Goal: Information Seeking & Learning: Learn about a topic

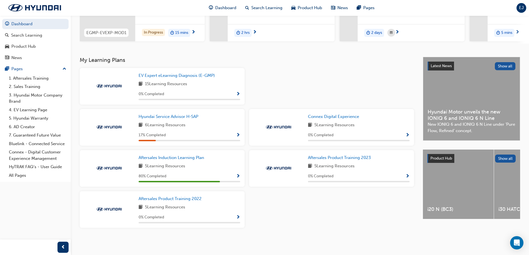
scroll to position [87, 0]
click at [238, 177] on span "Show Progress" at bounding box center [238, 176] width 4 height 5
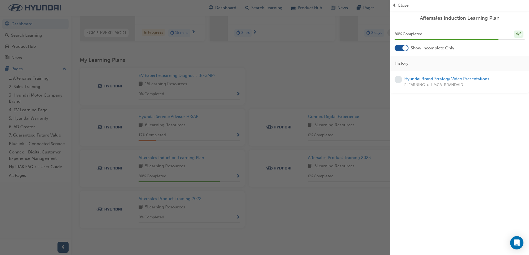
click at [296, 82] on div "button" at bounding box center [195, 127] width 390 height 255
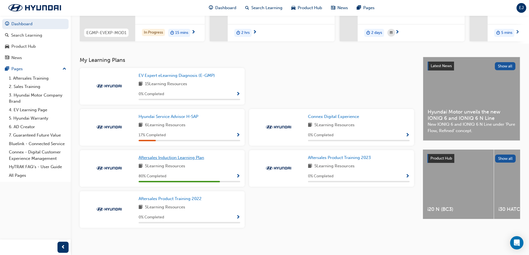
click at [166, 158] on span "Aftersales Induction Learning Plan" at bounding box center [172, 157] width 66 height 5
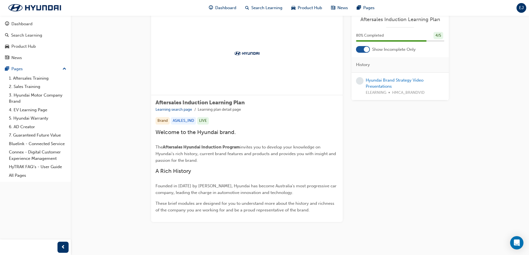
scroll to position [24, 0]
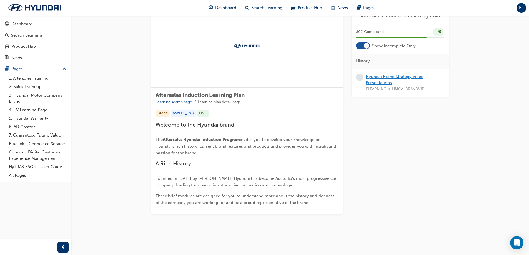
click at [387, 81] on link "Hyundai Brand Strategy Video Presentations" at bounding box center [395, 79] width 58 height 11
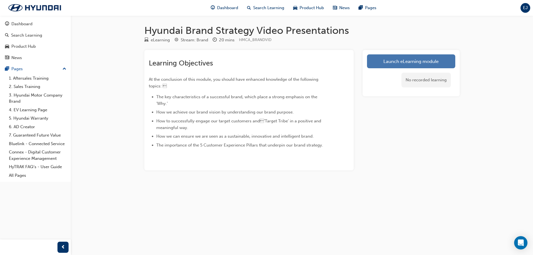
click at [426, 58] on link "Launch eLearning module" at bounding box center [411, 61] width 88 height 14
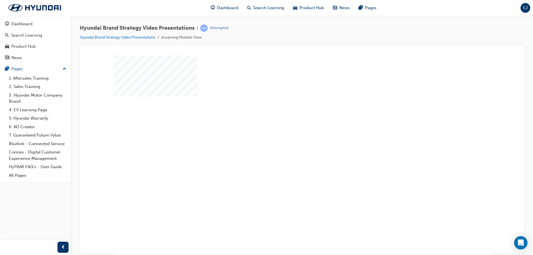
click at [286, 139] on div "play" at bounding box center [286, 139] width 0 height 0
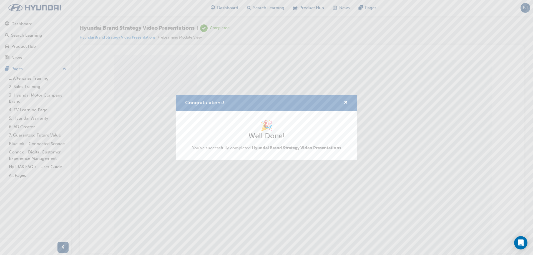
click at [299, 200] on div "Congratulations! 🎉 Well Done! You've successfully completed Hyundai Brand Strat…" at bounding box center [266, 127] width 533 height 255
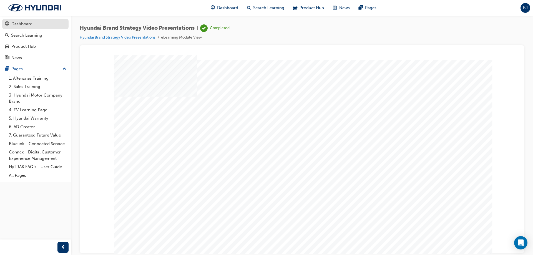
click at [21, 28] on link "Dashboard" at bounding box center [35, 24] width 66 height 10
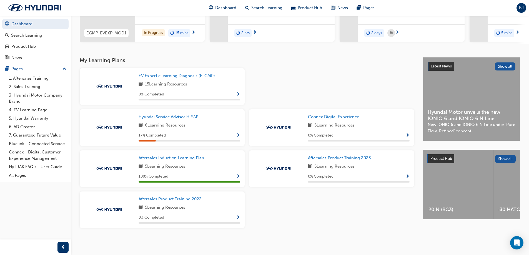
scroll to position [87, 0]
click at [31, 87] on link "2. Sales Training" at bounding box center [38, 87] width 62 height 9
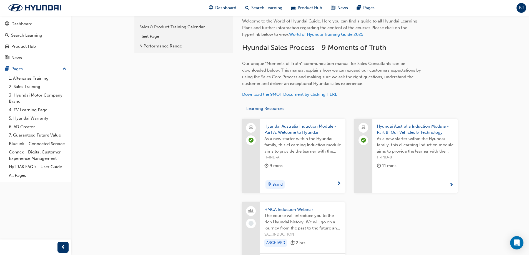
scroll to position [167, 0]
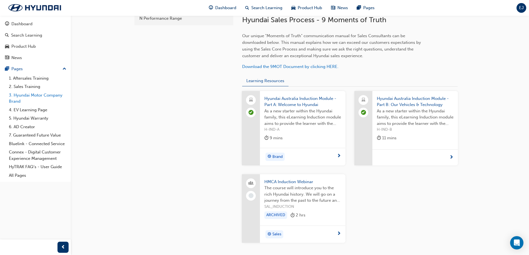
click at [37, 95] on link "3. Hyundai Motor Company Brand" at bounding box center [38, 98] width 62 height 15
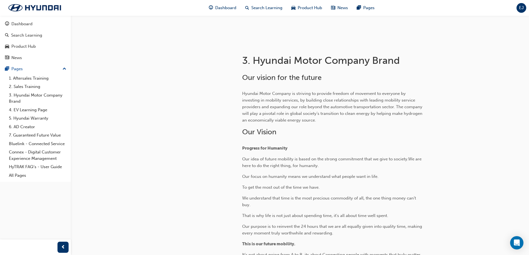
scroll to position [187, 0]
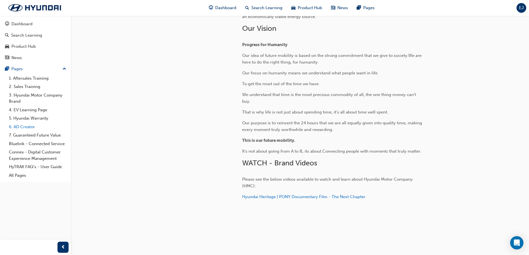
click at [28, 125] on link "6. AD Creator" at bounding box center [38, 127] width 62 height 9
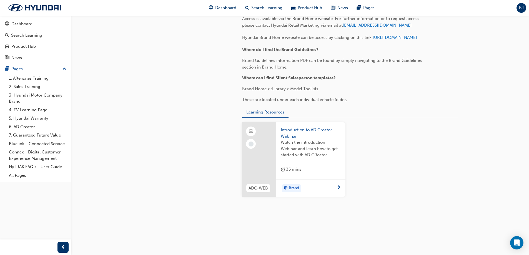
scroll to position [775, 0]
click at [308, 151] on span "Watch the introduction Webinar and learn how to get started with AD CReator." at bounding box center [311, 148] width 60 height 19
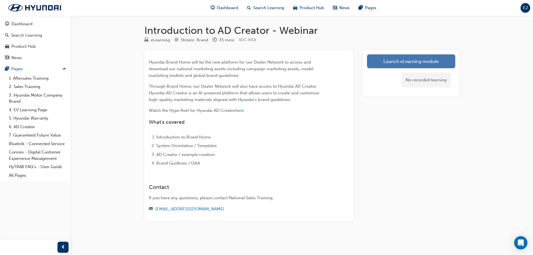
click at [411, 63] on link "Launch eLearning module" at bounding box center [411, 61] width 88 height 14
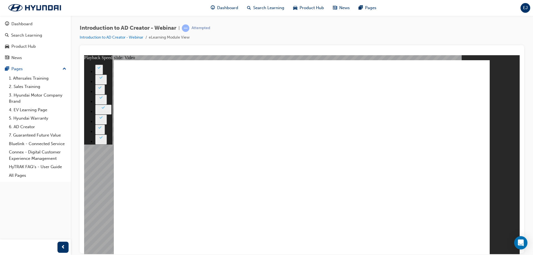
click at [29, 136] on link "7. Guaranteed Future Value" at bounding box center [38, 135] width 62 height 9
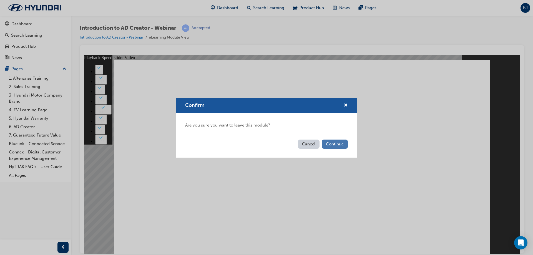
type input "19"
click at [325, 148] on button "Continue" at bounding box center [335, 144] width 26 height 9
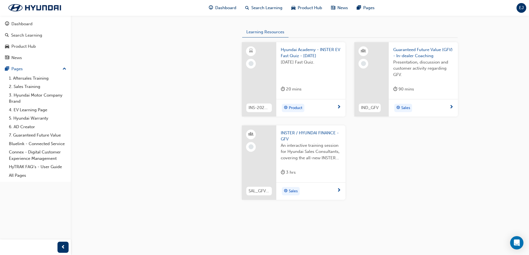
scroll to position [389, 0]
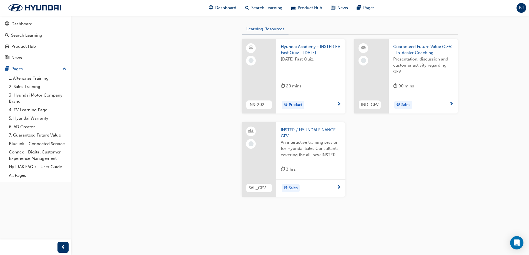
click at [297, 78] on div "[DATE] Fast Quiz." at bounding box center [311, 67] width 60 height 22
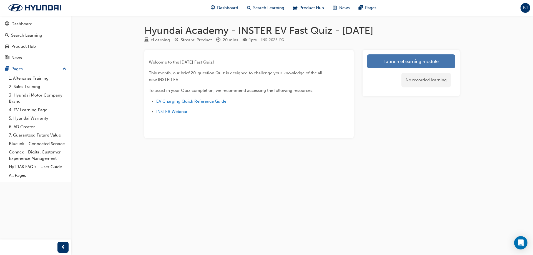
click at [388, 63] on link "Launch eLearning module" at bounding box center [411, 61] width 88 height 14
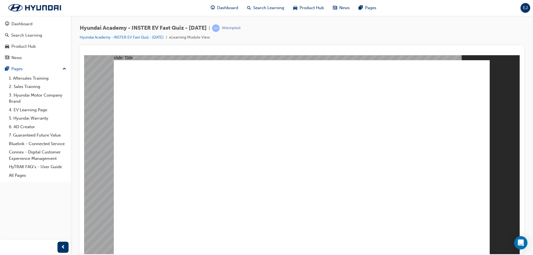
drag, startPoint x: 373, startPoint y: 241, endPoint x: 364, endPoint y: 244, distance: 9.0
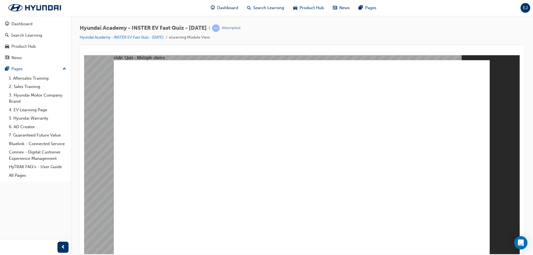
radio input "true"
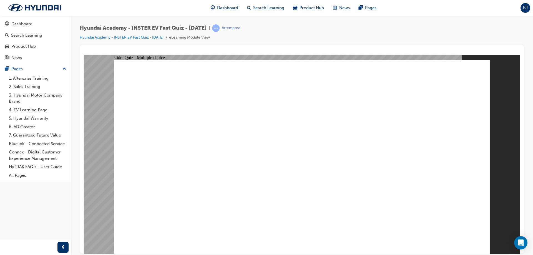
radio input "false"
radio input "true"
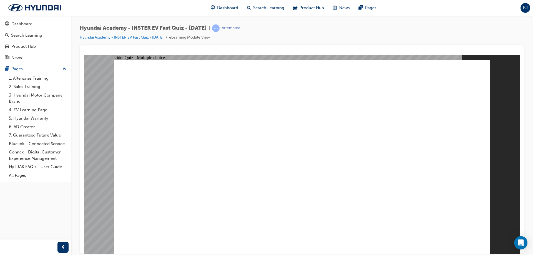
radio input "true"
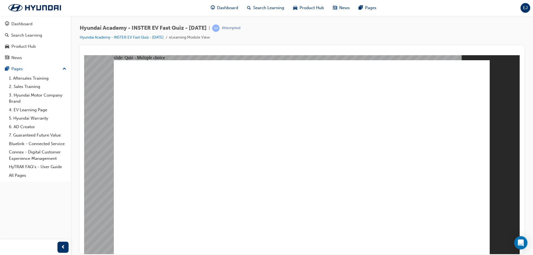
radio input "true"
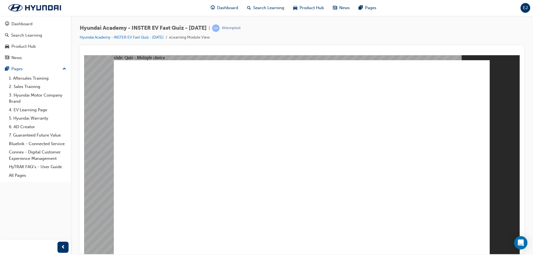
radio input "true"
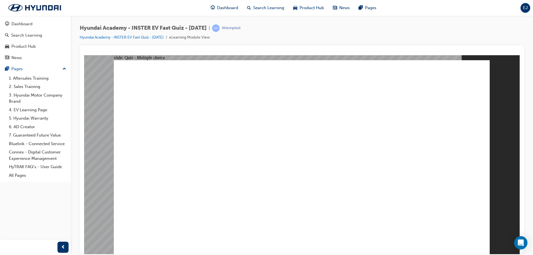
radio input "false"
radio input "true"
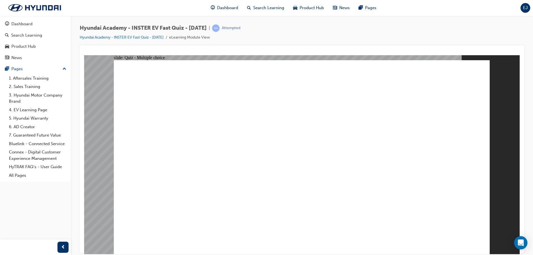
radio input "true"
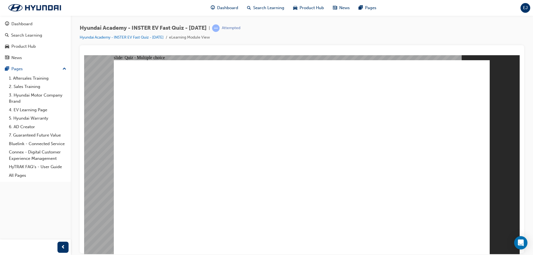
radio input "true"
drag, startPoint x: 246, startPoint y: 199, endPoint x: 253, endPoint y: 178, distance: 22.2
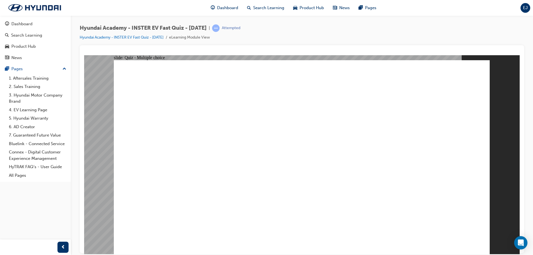
radio input "true"
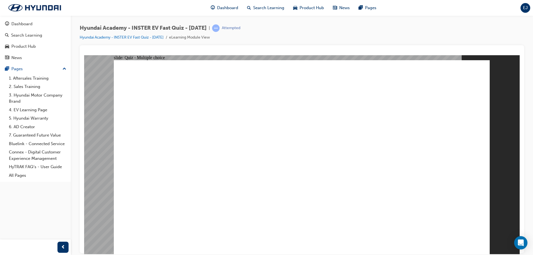
radio input "true"
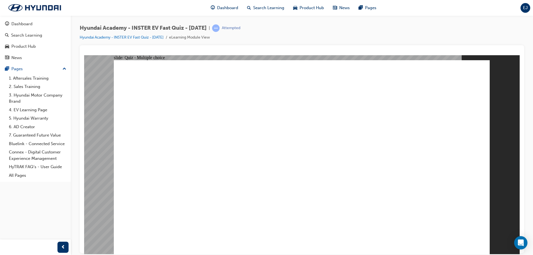
radio input "true"
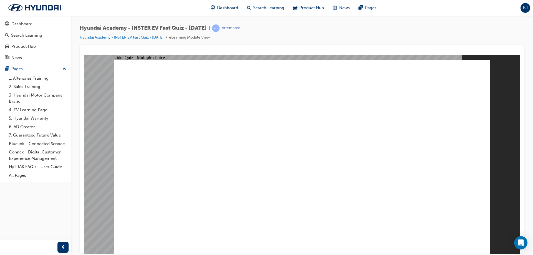
radio input "true"
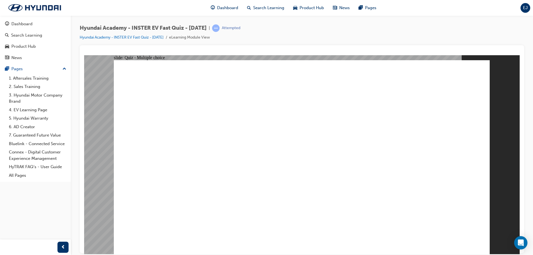
radio input "true"
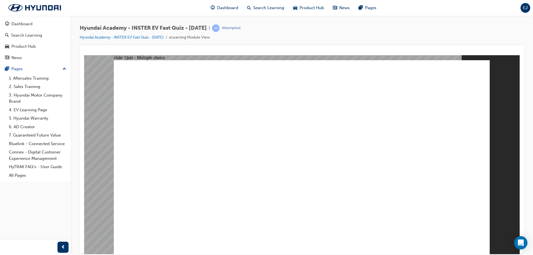
radio input "true"
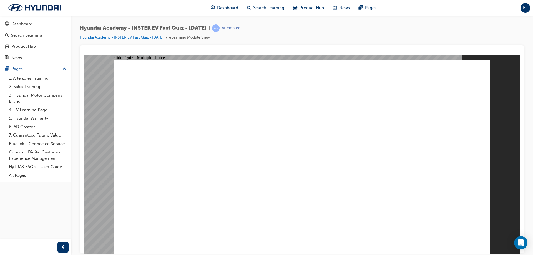
radio input "true"
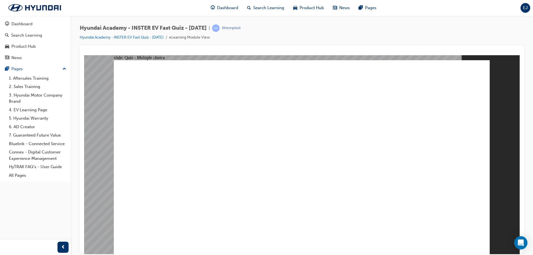
radio input "true"
checkbox input "true"
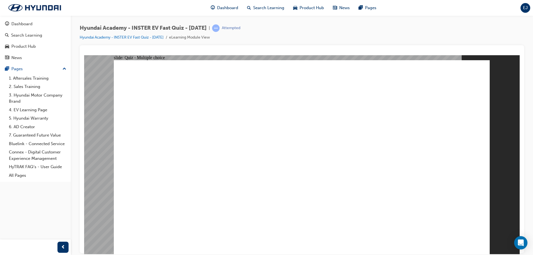
checkbox input "false"
drag, startPoint x: 368, startPoint y: 189, endPoint x: 368, endPoint y: 182, distance: 6.7
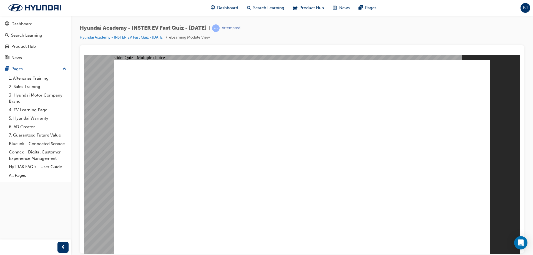
checkbox input "true"
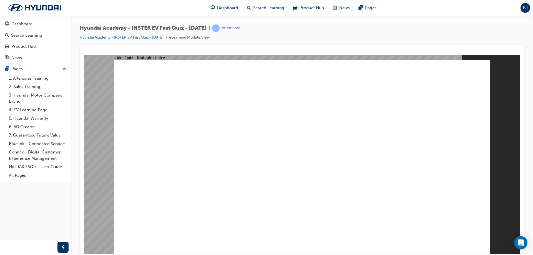
radio input "true"
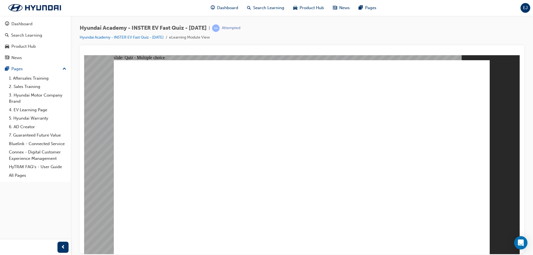
radio input "true"
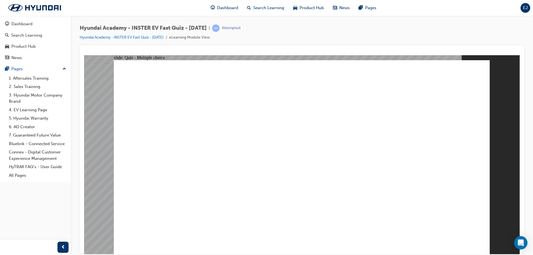
radio input "false"
radio input "true"
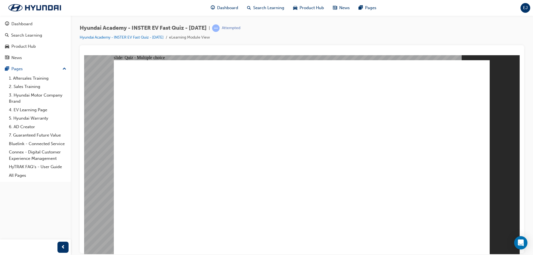
radio input "true"
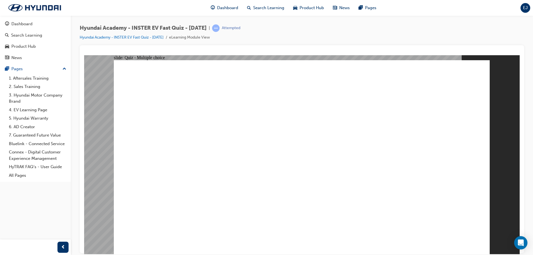
radio input "true"
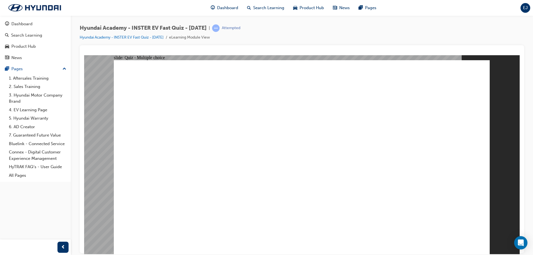
radio input "true"
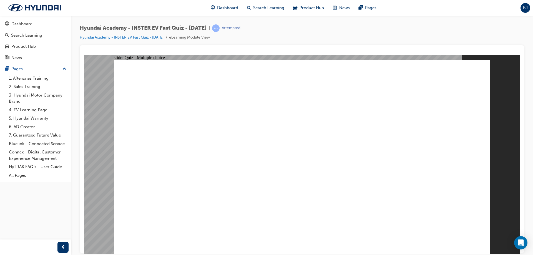
radio input "false"
radio input "true"
drag, startPoint x: 339, startPoint y: 196, endPoint x: 339, endPoint y: 207, distance: 10.6
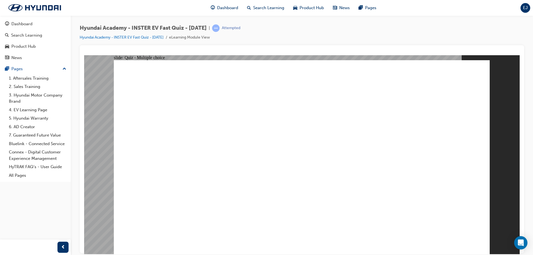
radio input "true"
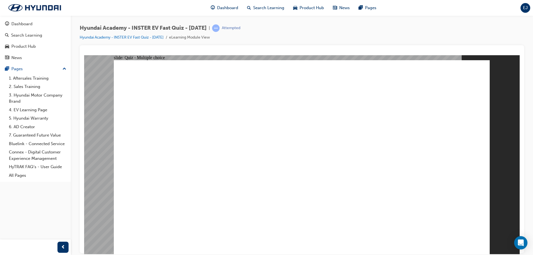
radio input "true"
drag, startPoint x: 320, startPoint y: 189, endPoint x: 313, endPoint y: 191, distance: 7.0
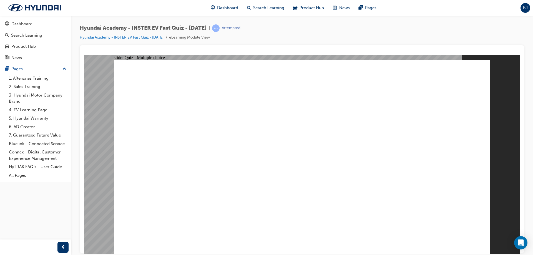
radio input "true"
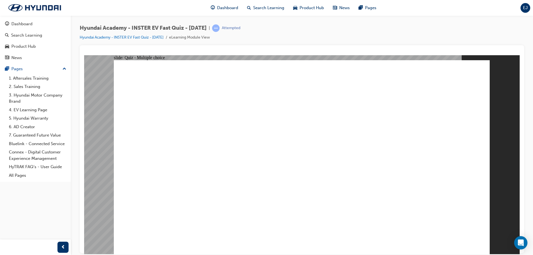
radio input "true"
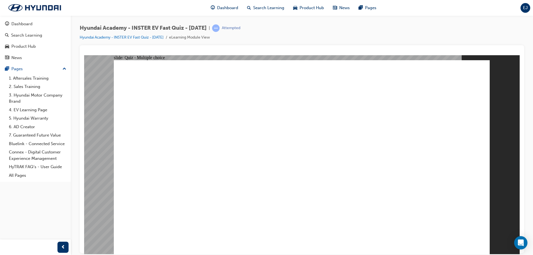
radio input "true"
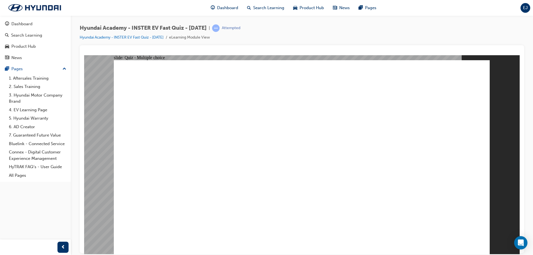
radio input "true"
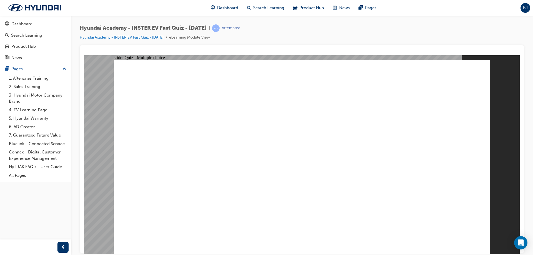
radio input "true"
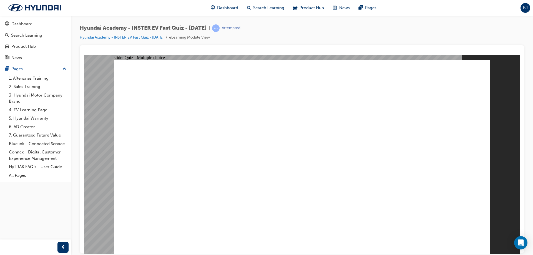
radio input "true"
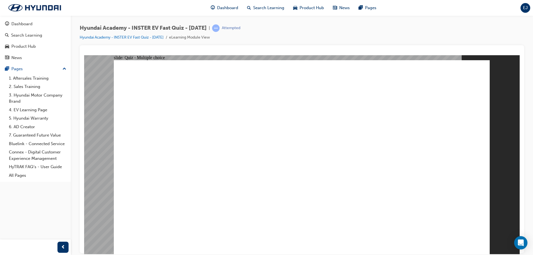
radio input "true"
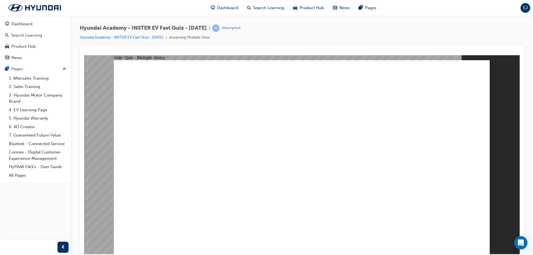
radio input "true"
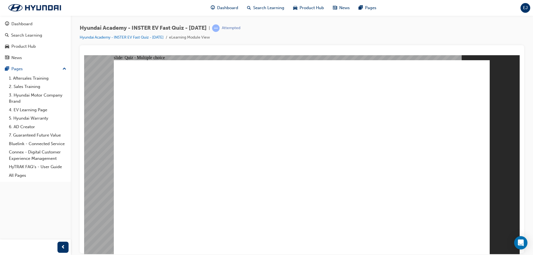
checkbox input "true"
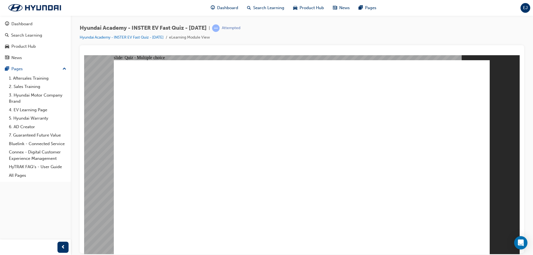
radio input "true"
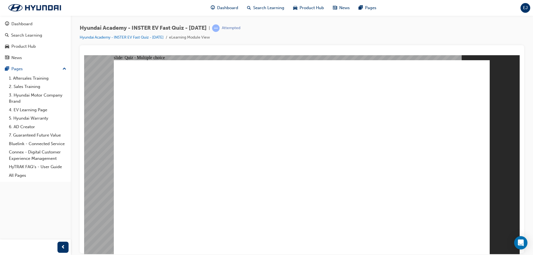
radio input "true"
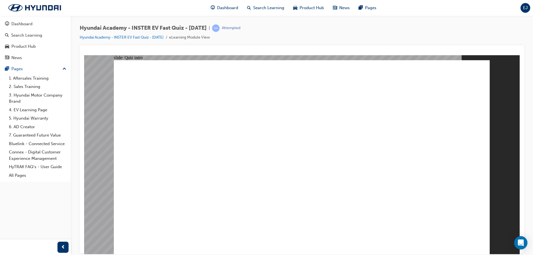
radio input "true"
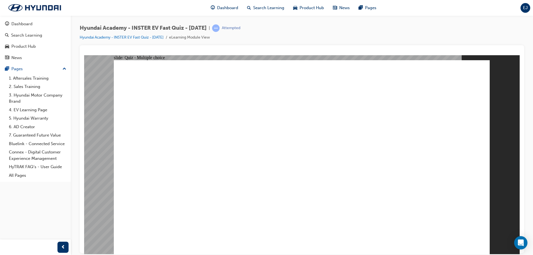
radio input "true"
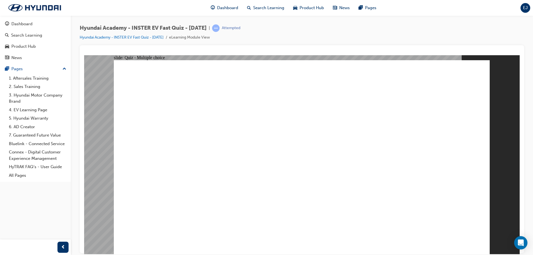
radio input "true"
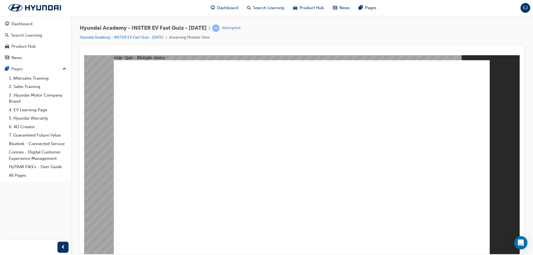
radio input "true"
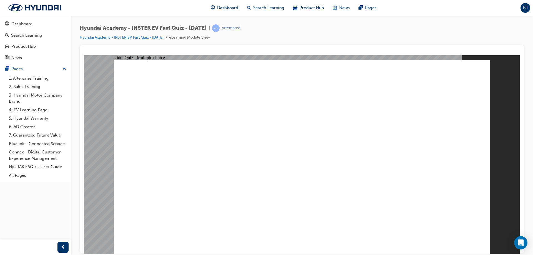
radio input "true"
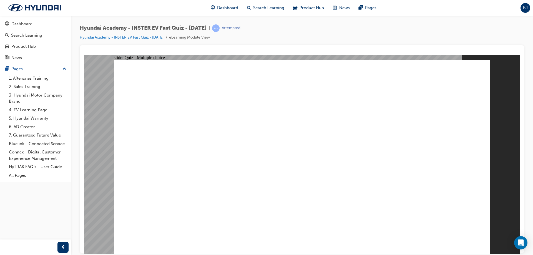
radio input "true"
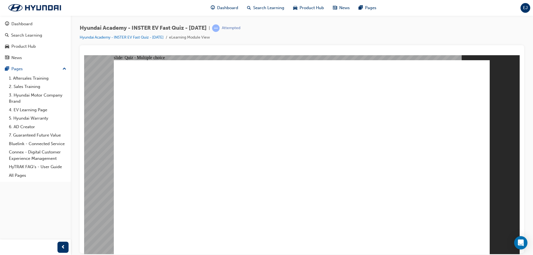
radio input "true"
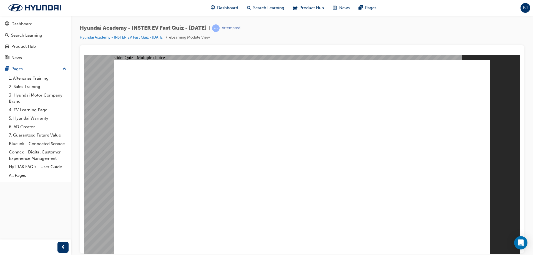
radio input "true"
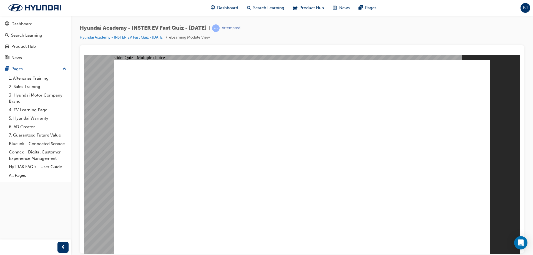
radio input "true"
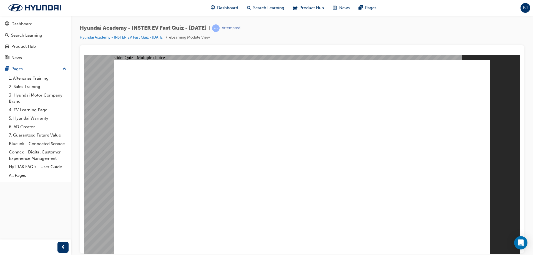
radio input "true"
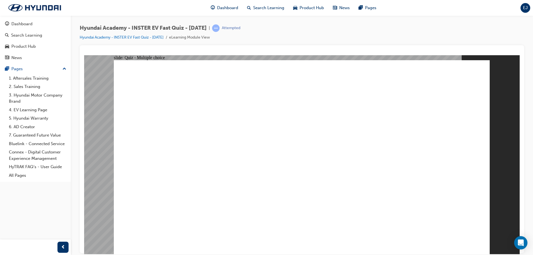
radio input "true"
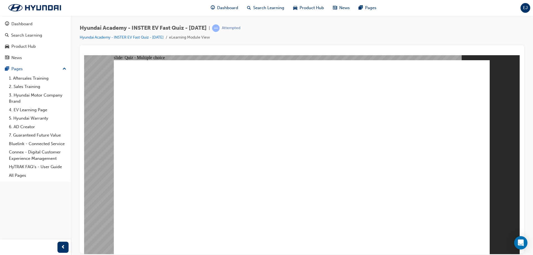
radio input "true"
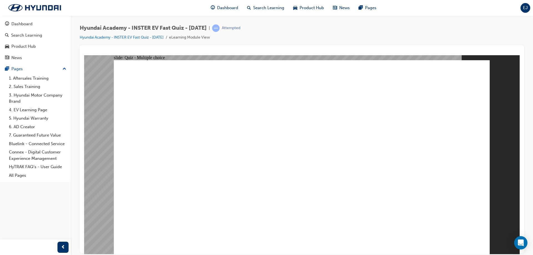
radio input "true"
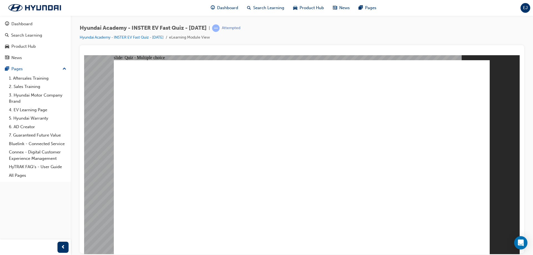
radio input "true"
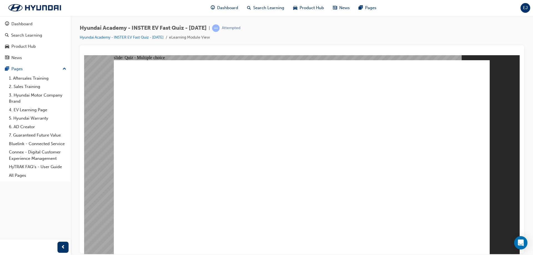
checkbox input "true"
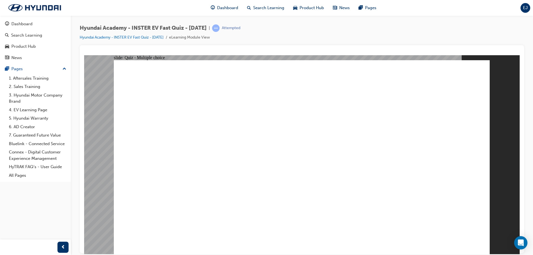
radio input "true"
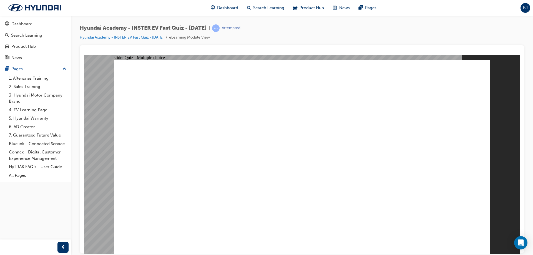
radio input "true"
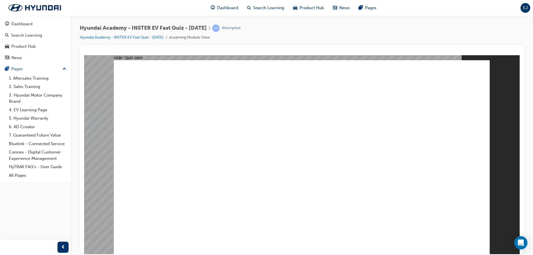
radio input "true"
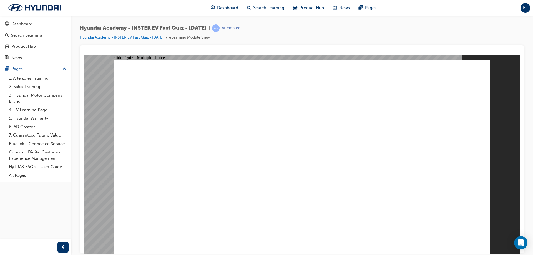
radio input "true"
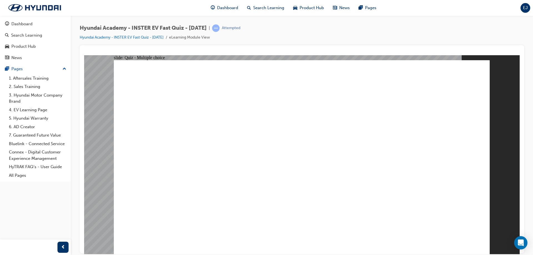
radio input "false"
radio input "true"
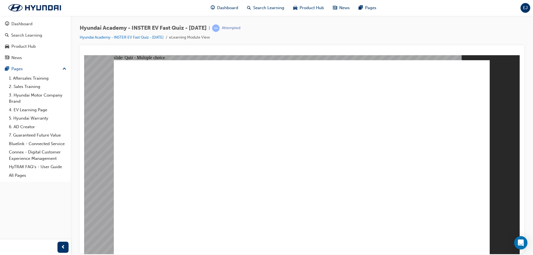
radio input "true"
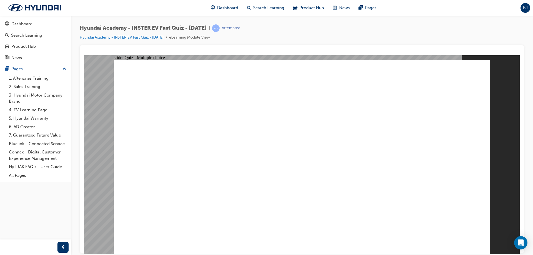
radio input "true"
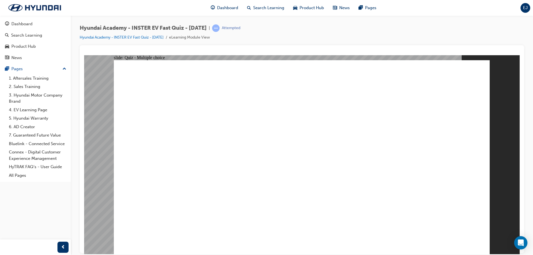
radio input "true"
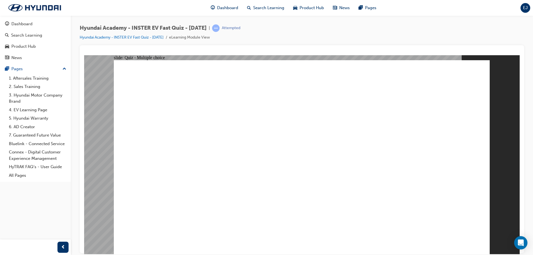
radio input "true"
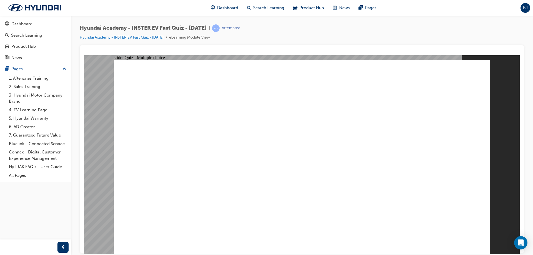
radio input "true"
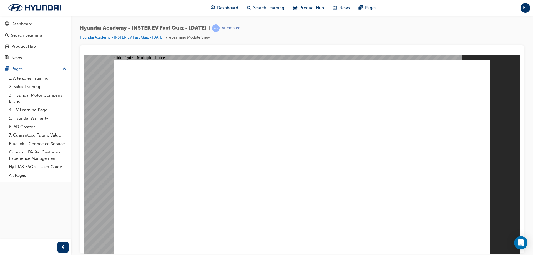
radio input "true"
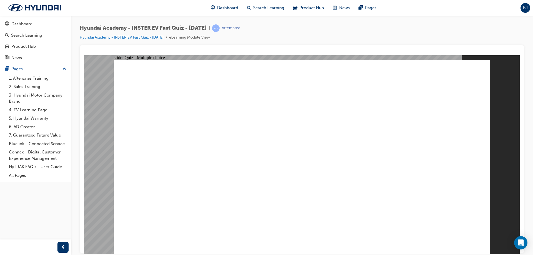
radio input "true"
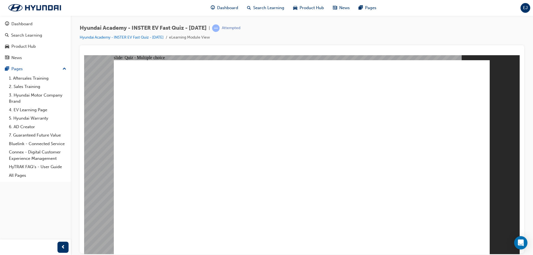
radio input "true"
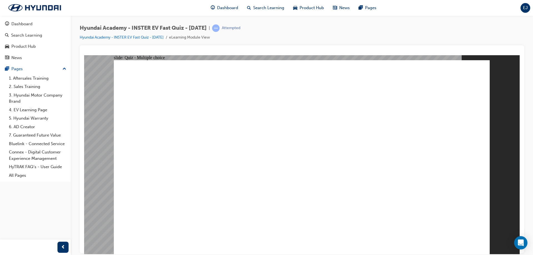
radio input "true"
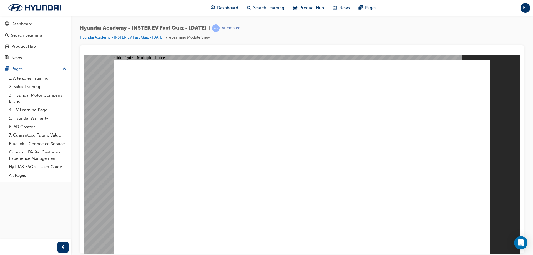
radio input "true"
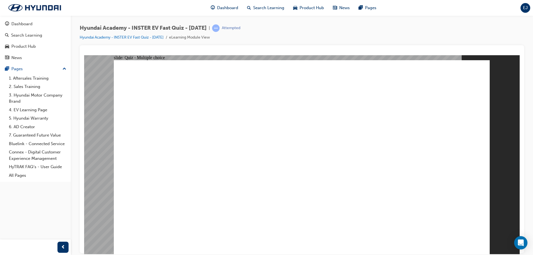
radio input "true"
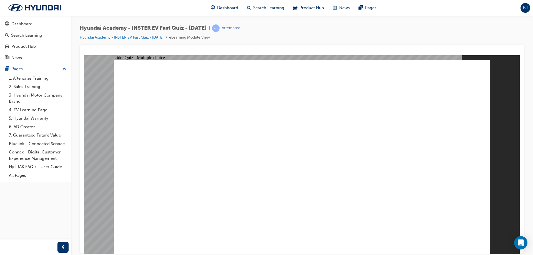
radio input "true"
checkbox input "true"
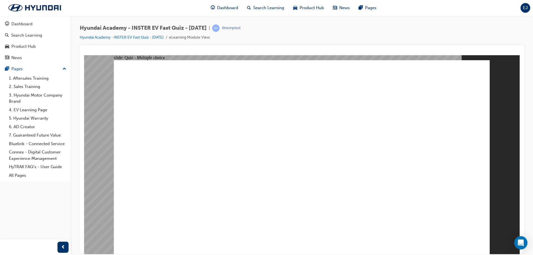
checkbox input "true"
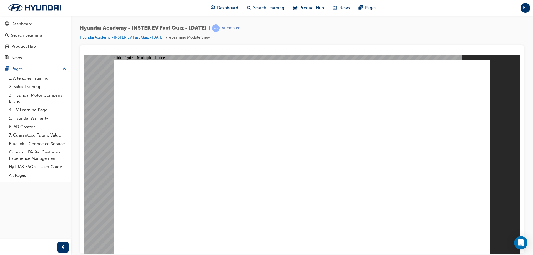
radio input "false"
radio input "true"
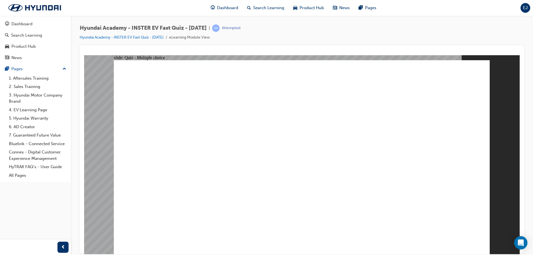
radio input "false"
radio input "true"
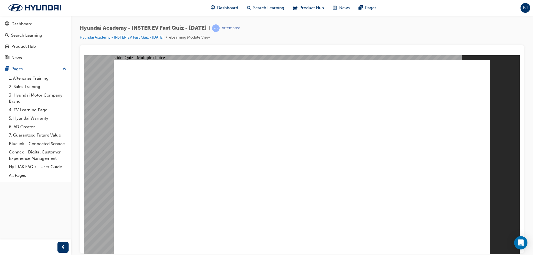
click at [47, 135] on link "7. Guaranteed Future Value" at bounding box center [38, 135] width 62 height 9
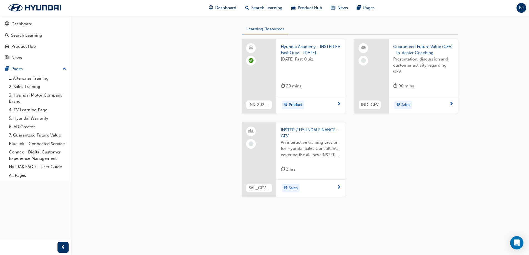
scroll to position [424, 0]
click at [401, 59] on span "Presentation, discussion and customer activity regarding GFV." at bounding box center [423, 65] width 60 height 19
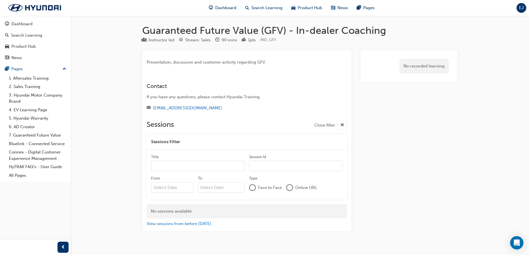
scroll to position [424, 0]
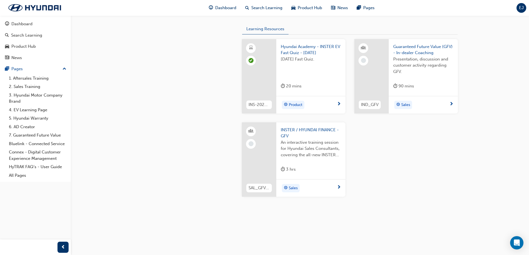
click at [323, 131] on span "INSTER / HYUNDAI FINANCE - GFV" at bounding box center [311, 133] width 60 height 13
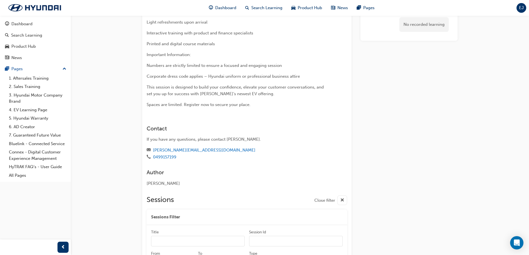
scroll to position [328, 0]
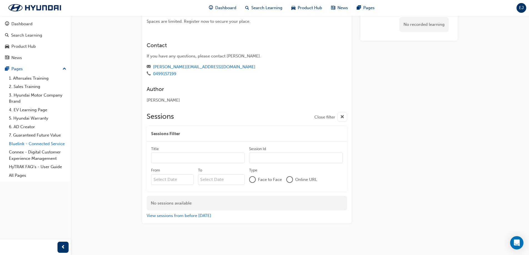
click at [40, 145] on link "Bluelink - Connected Service" at bounding box center [38, 144] width 62 height 9
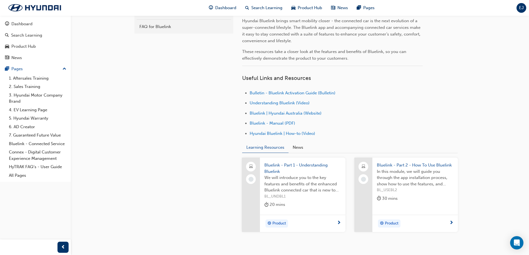
scroll to position [174, 0]
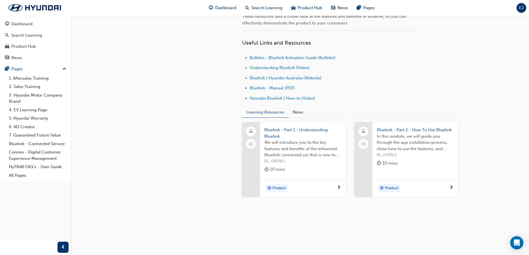
click at [304, 127] on span "Bluelink - Part 1 - Understanding Bluelink" at bounding box center [302, 133] width 77 height 13
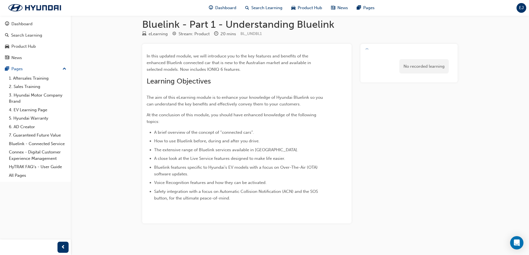
scroll to position [6, 0]
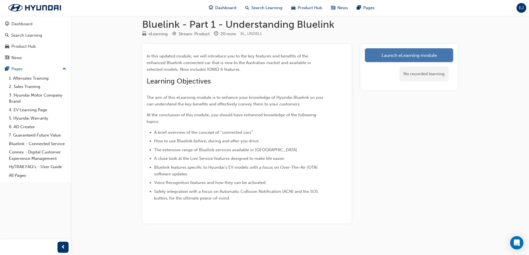
click at [394, 60] on link "Launch eLearning module" at bounding box center [409, 55] width 88 height 14
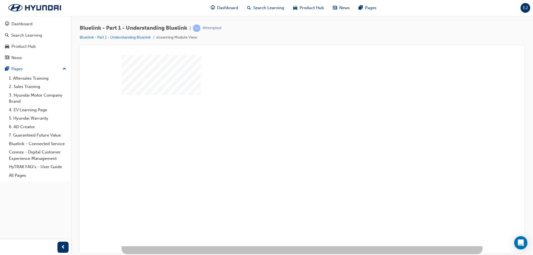
click at [287, 135] on div "play" at bounding box center [287, 135] width 0 height 0
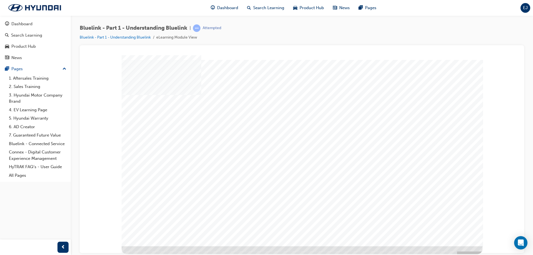
drag, startPoint x: 320, startPoint y: 197, endPoint x: 343, endPoint y: 197, distance: 22.8
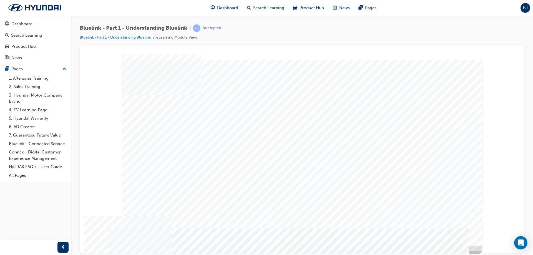
drag, startPoint x: 191, startPoint y: 161, endPoint x: 195, endPoint y: 170, distance: 9.7
drag, startPoint x: 195, startPoint y: 183, endPoint x: 194, endPoint y: 193, distance: 10.4
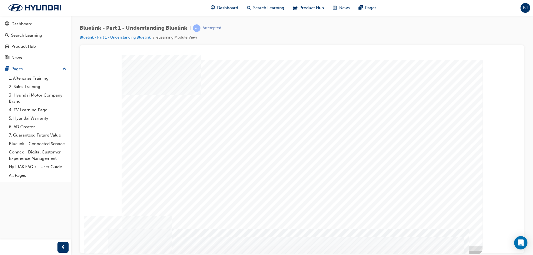
drag, startPoint x: 191, startPoint y: 196, endPoint x: 228, endPoint y: 127, distance: 78.7
drag, startPoint x: 244, startPoint y: 109, endPoint x: 243, endPoint y: 122, distance: 12.5
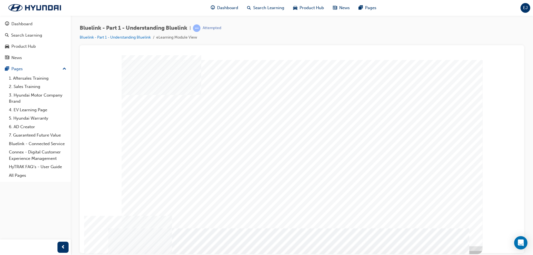
drag, startPoint x: 244, startPoint y: 130, endPoint x: 241, endPoint y: 145, distance: 15.8
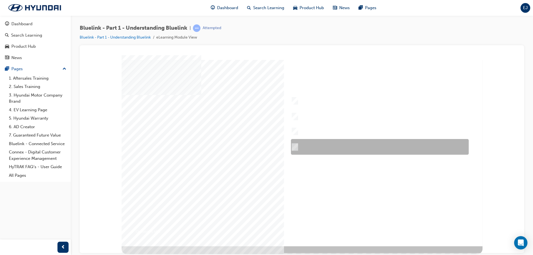
checkbox input "true"
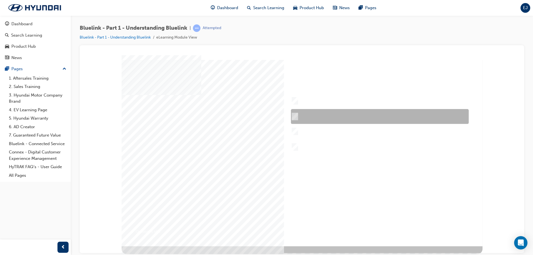
checkbox input "true"
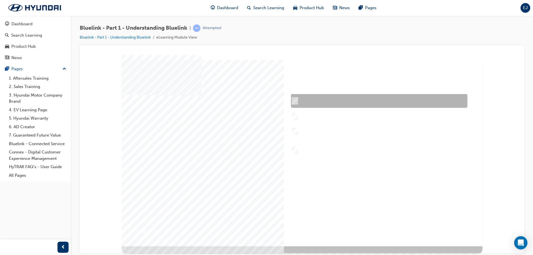
checkbox input "true"
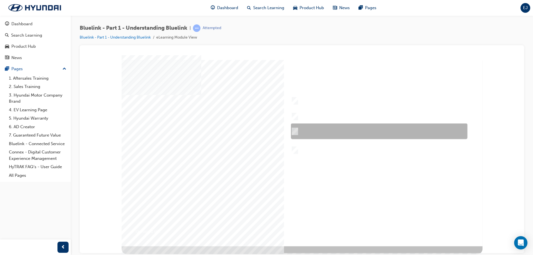
checkbox input "true"
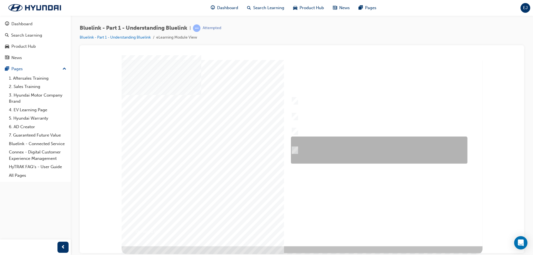
checkbox input "true"
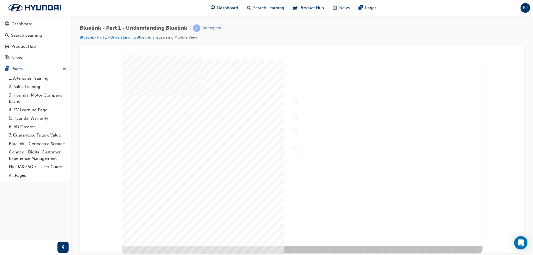
radio input "true"
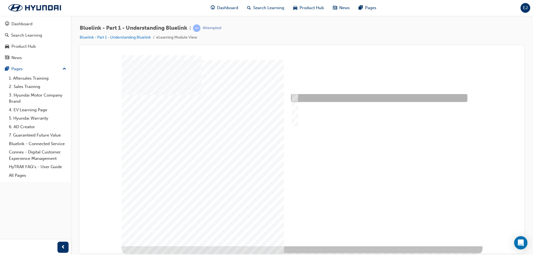
checkbox input "true"
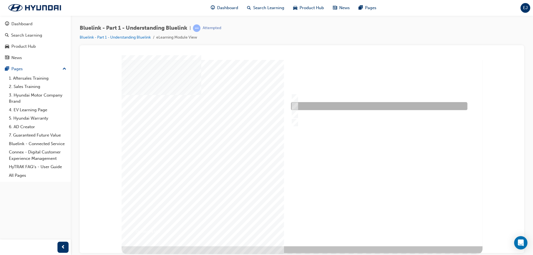
checkbox input "false"
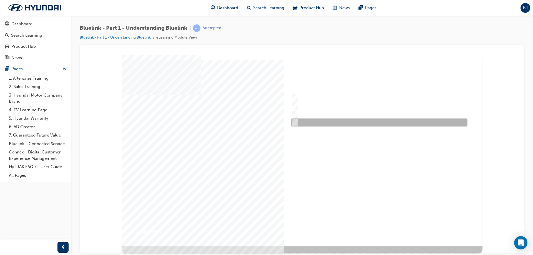
checkbox input "true"
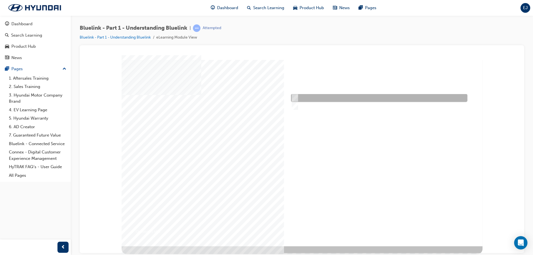
drag, startPoint x: 332, startPoint y: 101, endPoint x: 332, endPoint y: 108, distance: 7.2
radio input "true"
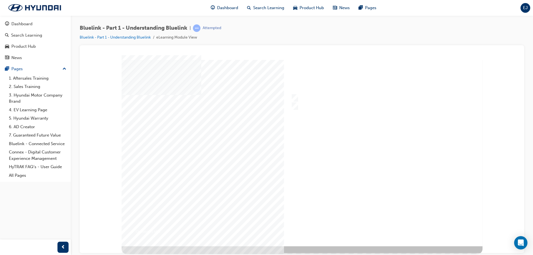
click at [395, 221] on div at bounding box center [302, 150] width 361 height 191
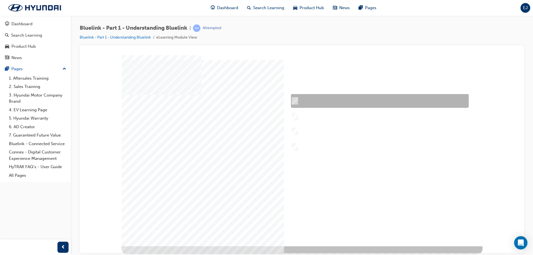
checkbox input "true"
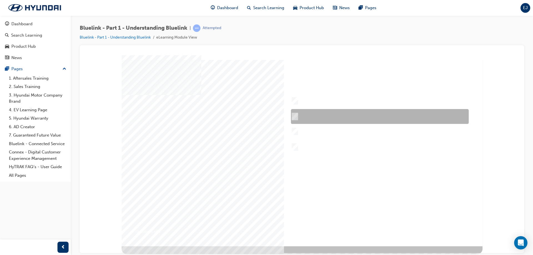
checkbox input "true"
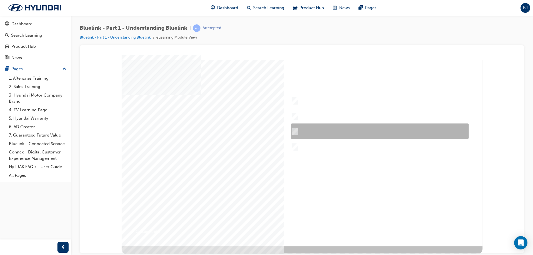
checkbox input "true"
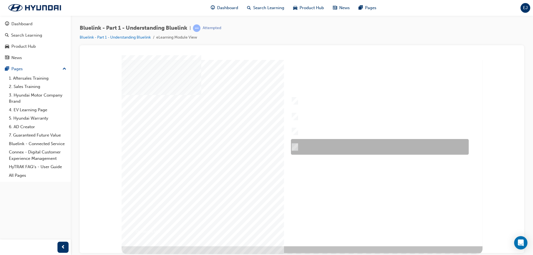
checkbox input "true"
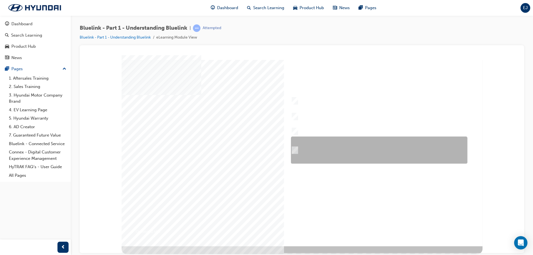
checkbox input "true"
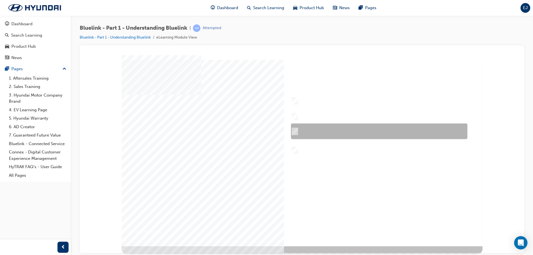
checkbox input "true"
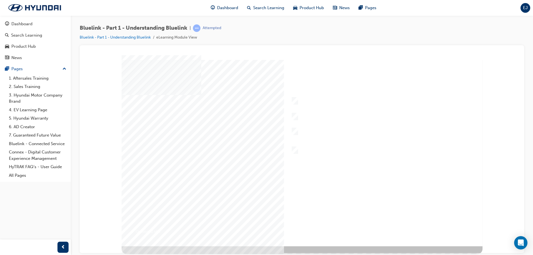
click at [292, 96] on div at bounding box center [302, 150] width 361 height 191
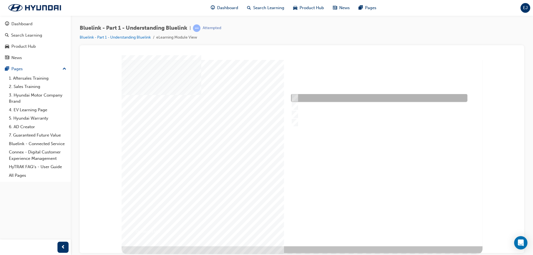
radio input "true"
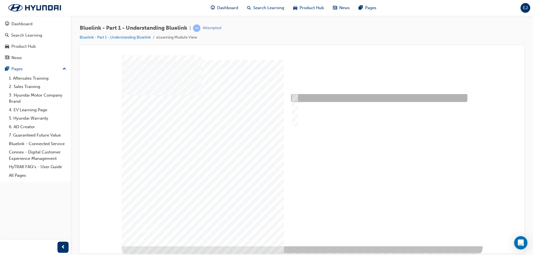
checkbox input "true"
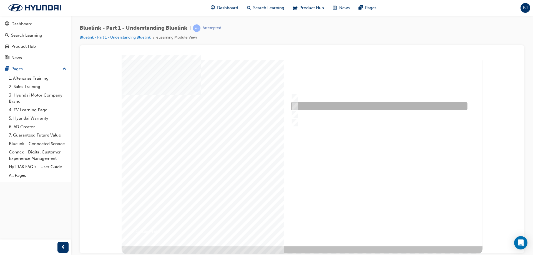
checkbox input "true"
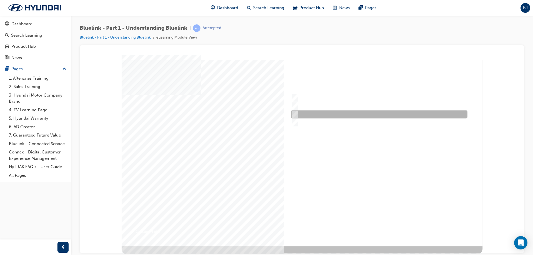
checkbox input "true"
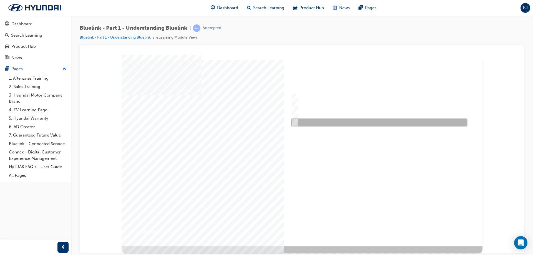
checkbox input "true"
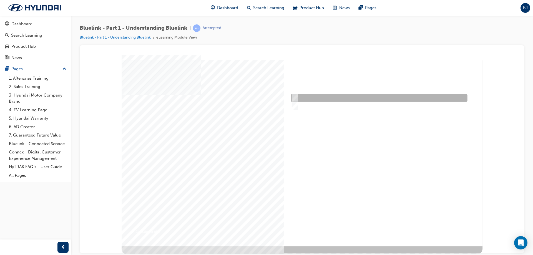
radio input "true"
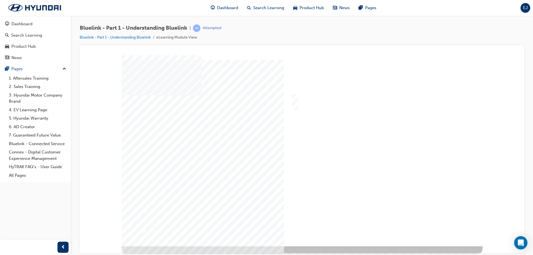
click at [379, 228] on div at bounding box center [302, 150] width 361 height 191
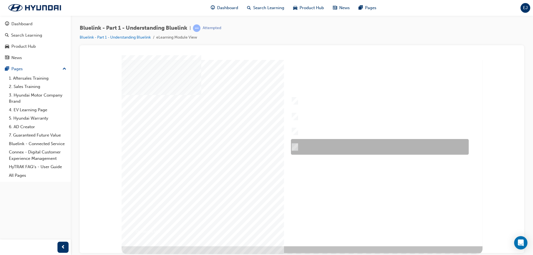
checkbox input "true"
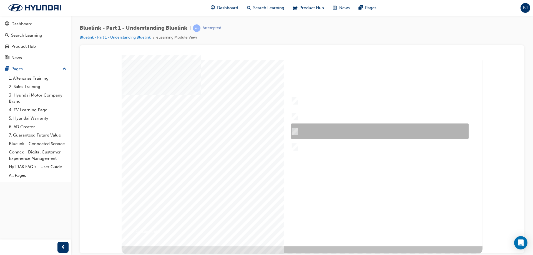
checkbox input "true"
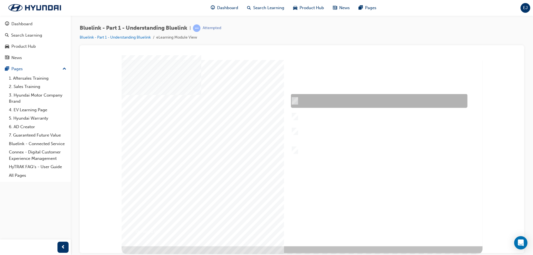
checkbox input "true"
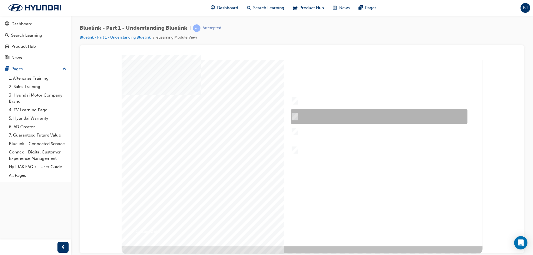
checkbox input "true"
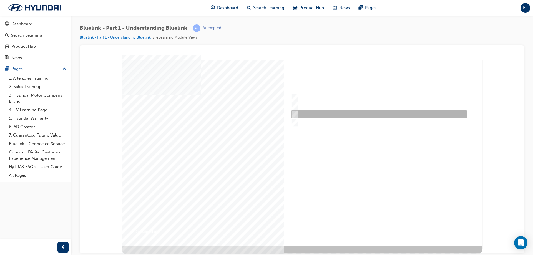
radio input "true"
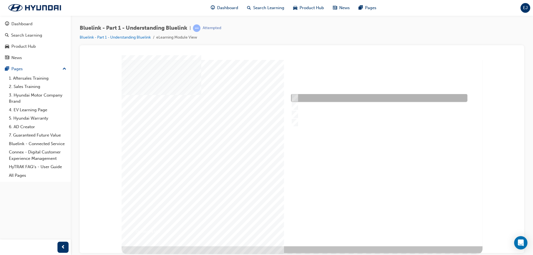
checkbox input "true"
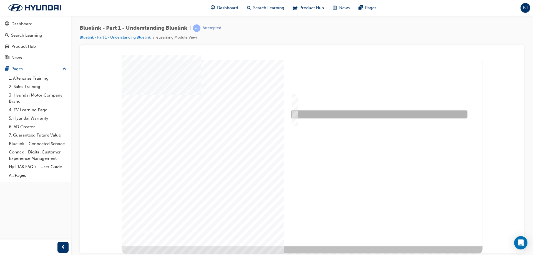
checkbox input "true"
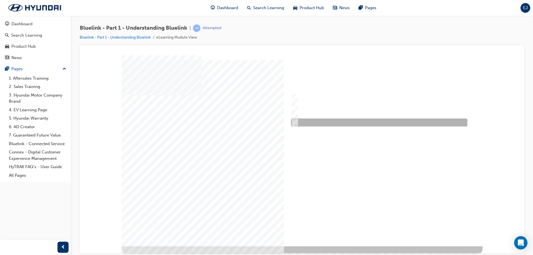
checkbox input "true"
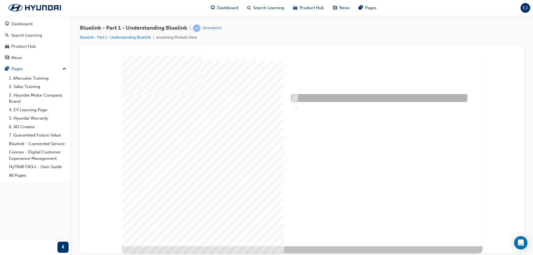
radio input "true"
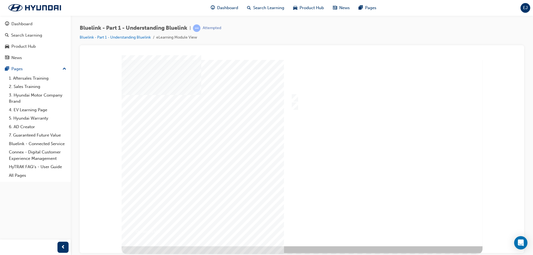
click at [384, 223] on div at bounding box center [299, 150] width 361 height 191
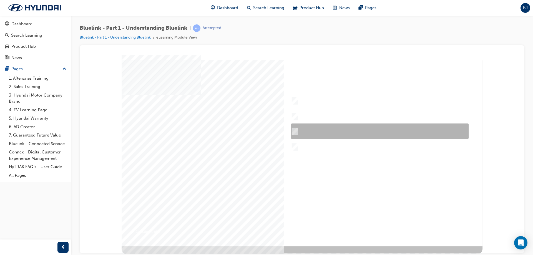
checkbox input "true"
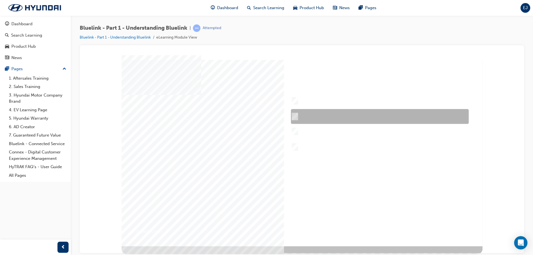
checkbox input "true"
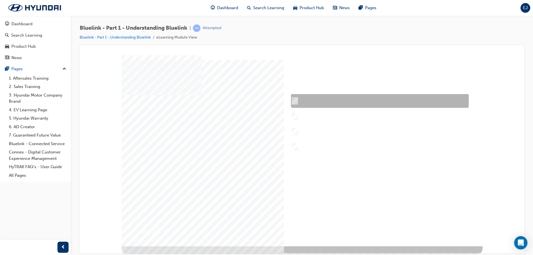
checkbox input "true"
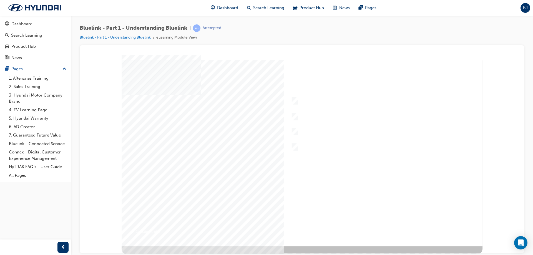
click at [397, 223] on div at bounding box center [302, 150] width 361 height 191
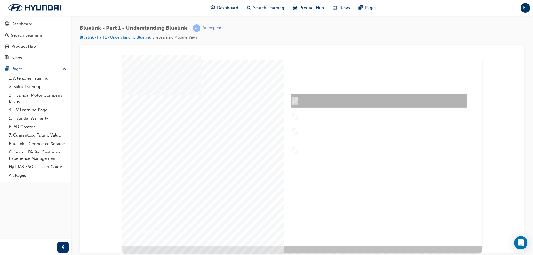
checkbox input "true"
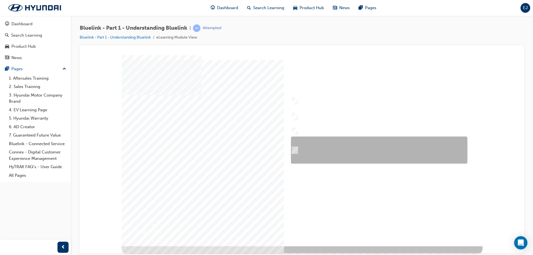
checkbox input "true"
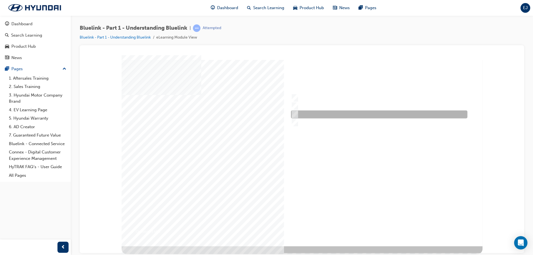
radio input "true"
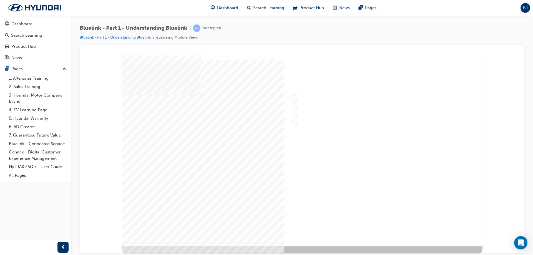
click at [377, 228] on div at bounding box center [302, 150] width 361 height 191
checkbox input "true"
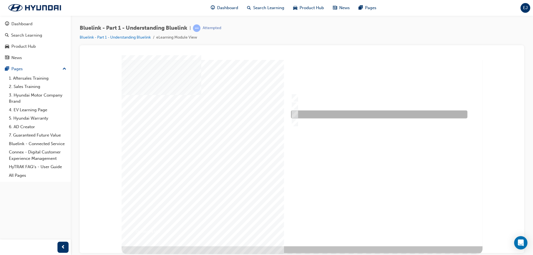
checkbox input "true"
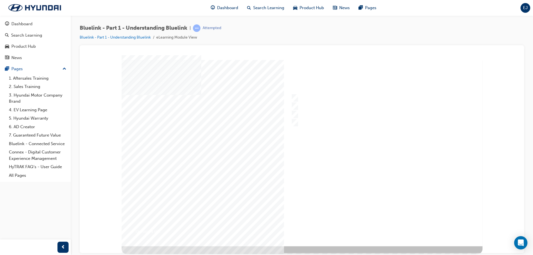
radio input "true"
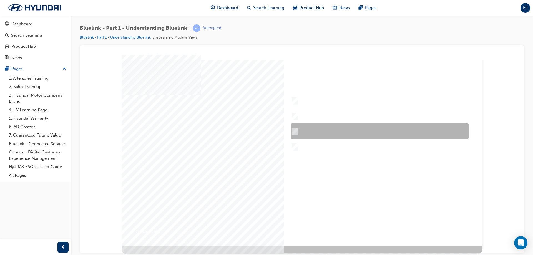
checkbox input "true"
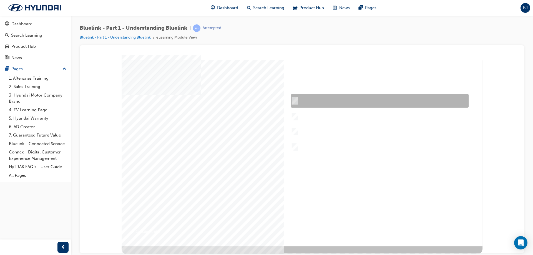
checkbox input "true"
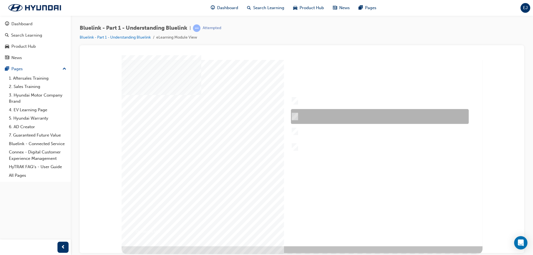
checkbox input "true"
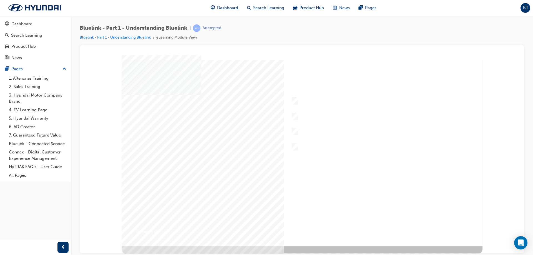
click at [392, 225] on div at bounding box center [299, 150] width 361 height 191
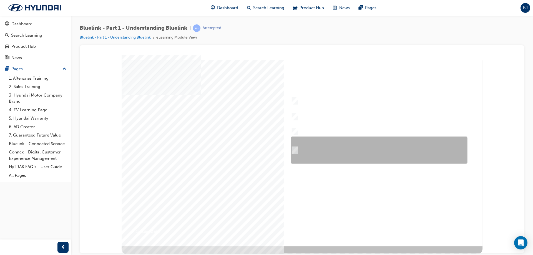
checkbox input "true"
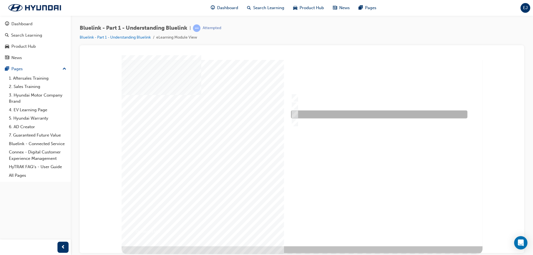
radio input "true"
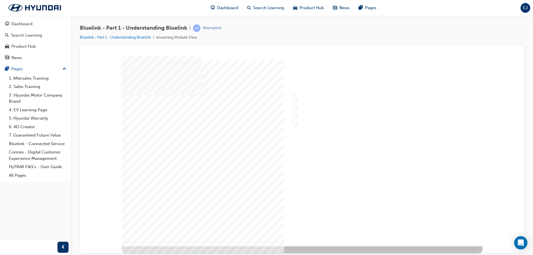
click at [374, 221] on div at bounding box center [302, 150] width 361 height 191
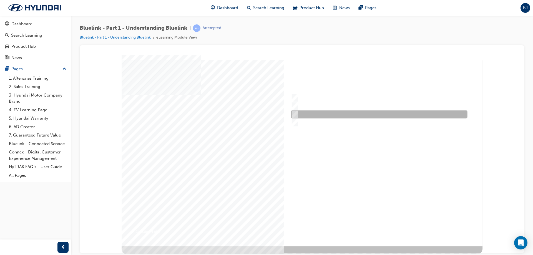
checkbox input "true"
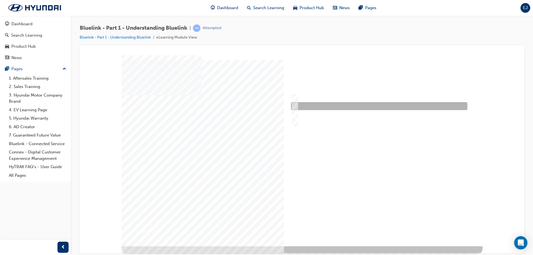
checkbox input "true"
checkbox input "false"
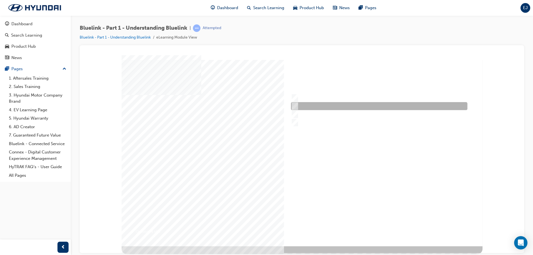
checkbox input "true"
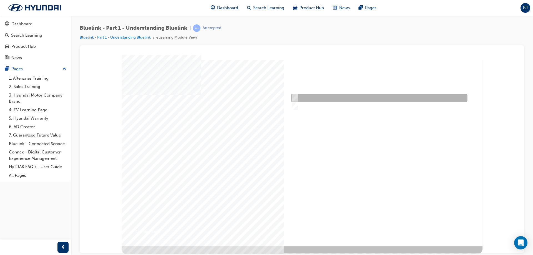
radio input "true"
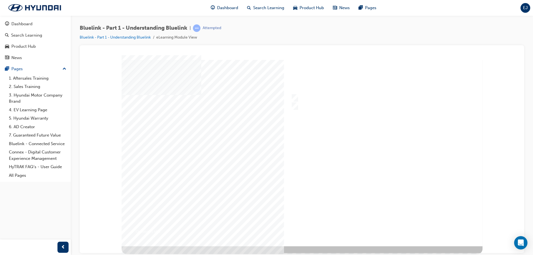
click at [385, 225] on div at bounding box center [302, 150] width 361 height 191
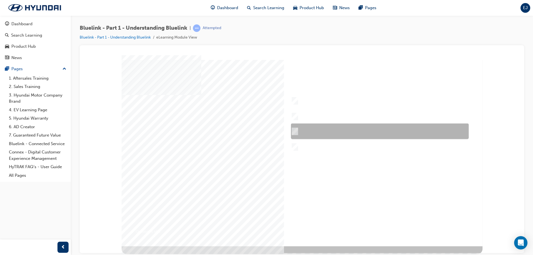
checkbox input "true"
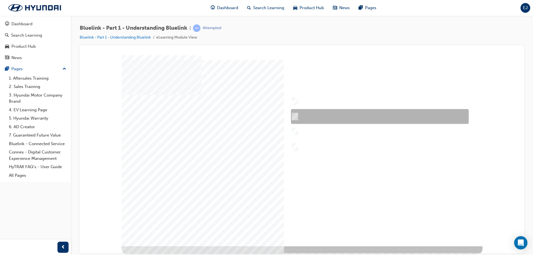
checkbox input "true"
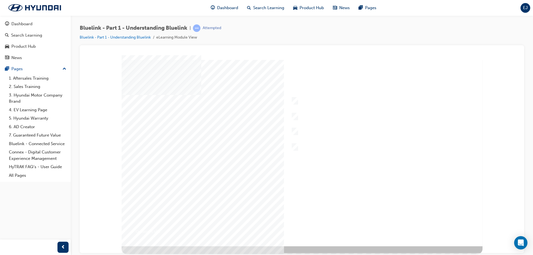
click at [385, 226] on div at bounding box center [302, 150] width 361 height 191
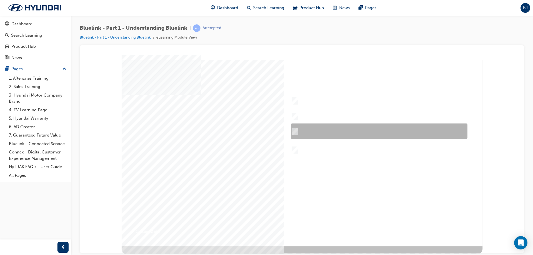
checkbox input "true"
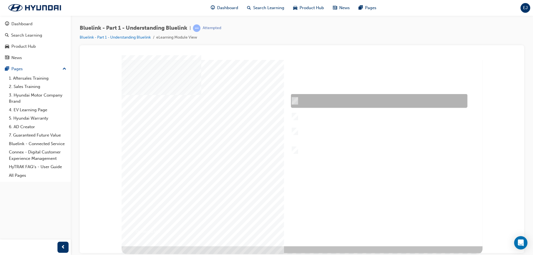
checkbox input "true"
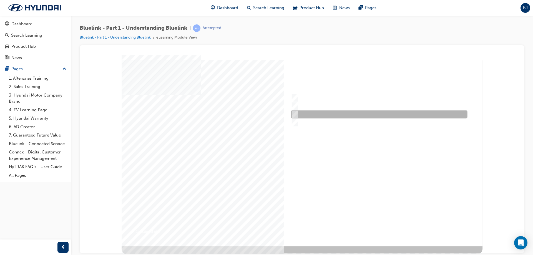
radio input "true"
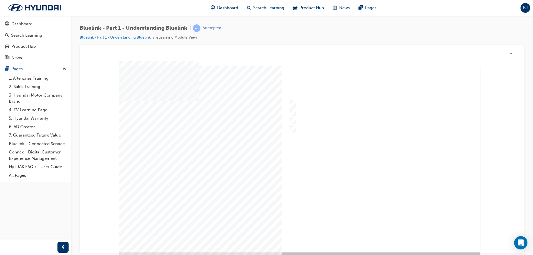
click at [380, 231] on div at bounding box center [299, 156] width 361 height 191
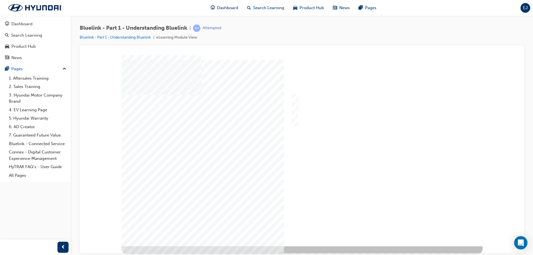
checkbox input "true"
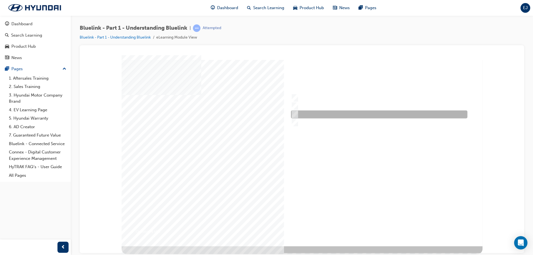
checkbox input "true"
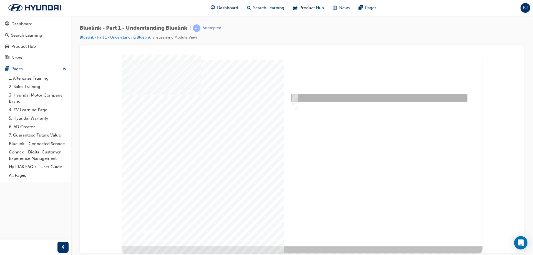
radio input "true"
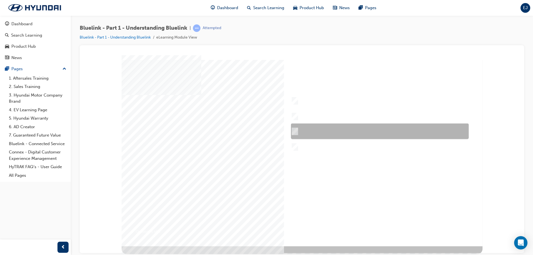
checkbox input "true"
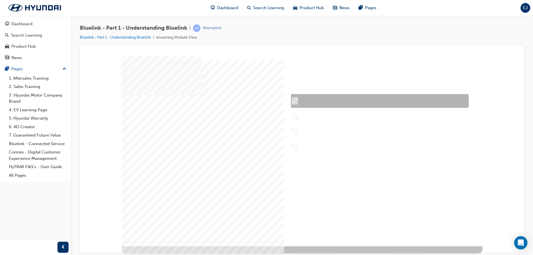
checkbox input "true"
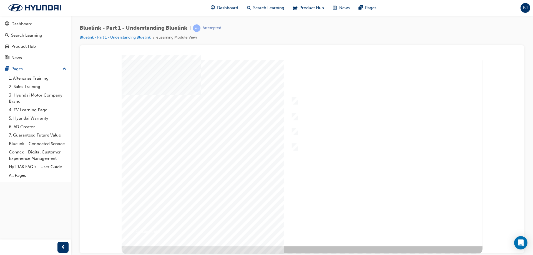
drag, startPoint x: 379, startPoint y: 209, endPoint x: 379, endPoint y: 214, distance: 4.7
click at [378, 227] on div at bounding box center [302, 150] width 361 height 191
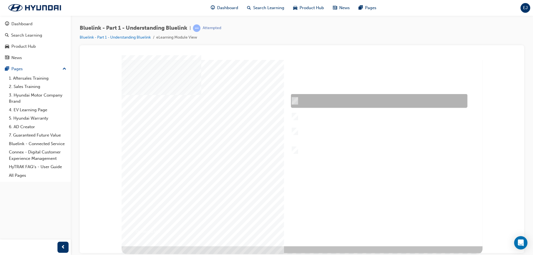
checkbox input "true"
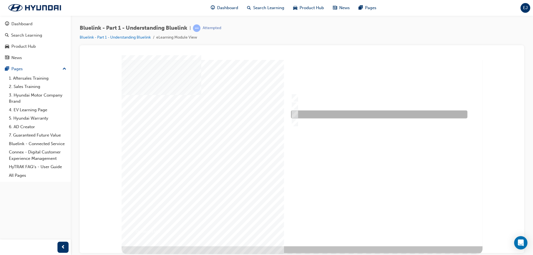
radio input "true"
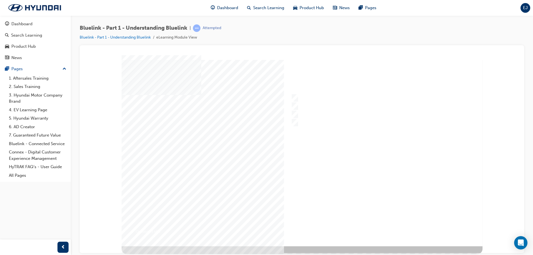
click at [375, 226] on div at bounding box center [299, 150] width 361 height 191
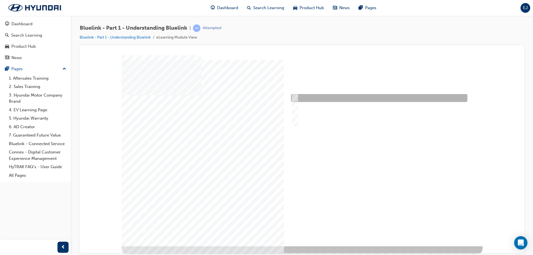
checkbox input "true"
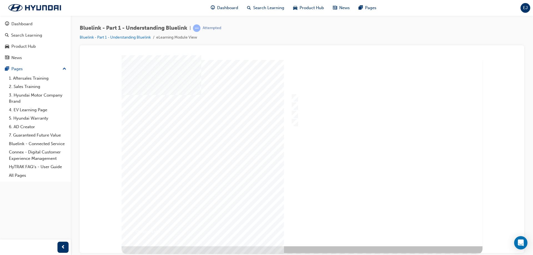
radio input "true"
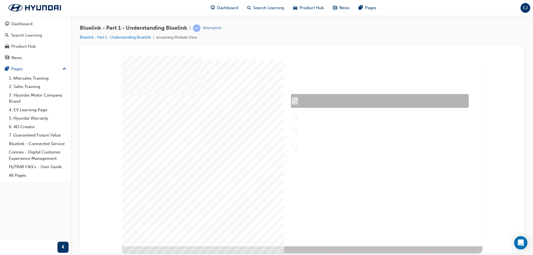
checkbox input "true"
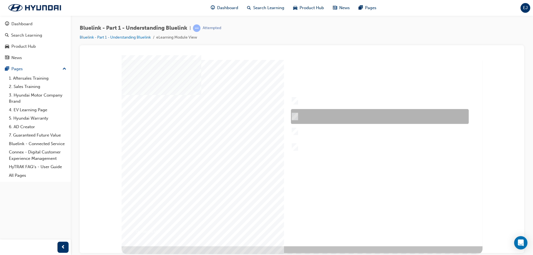
checkbox input "true"
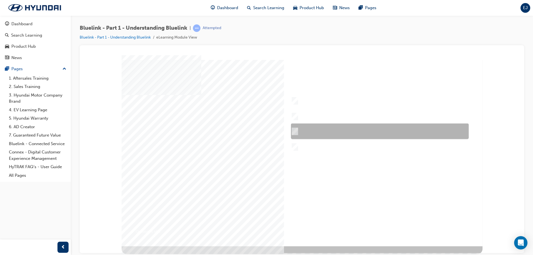
checkbox input "true"
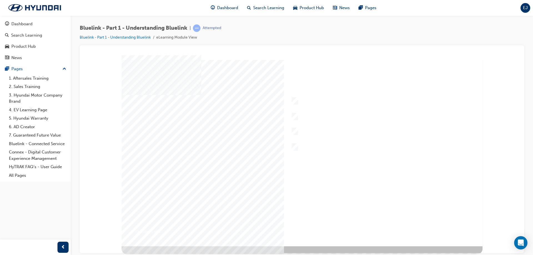
click at [380, 223] on div at bounding box center [302, 150] width 361 height 191
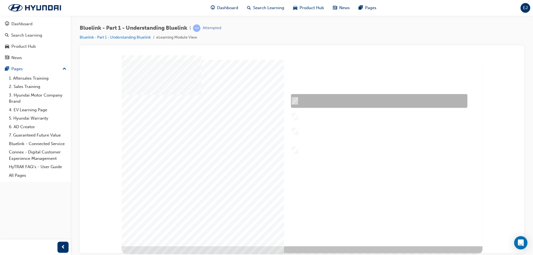
checkbox input "false"
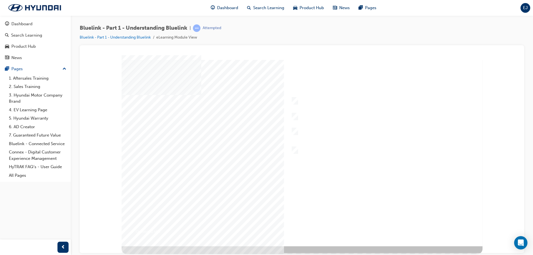
drag, startPoint x: 187, startPoint y: 109, endPoint x: 144, endPoint y: 103, distance: 43.7
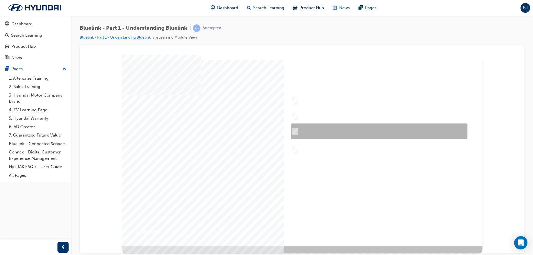
checkbox input "false"
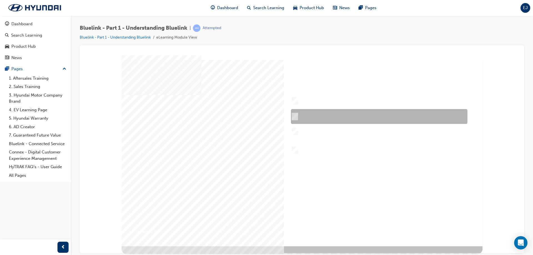
checkbox input "true"
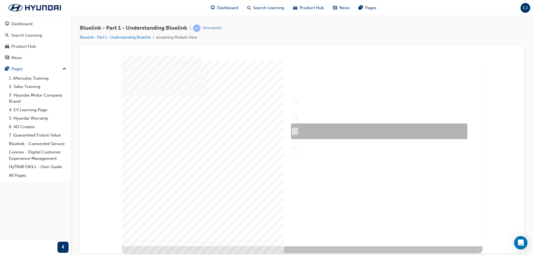
checkbox input "true"
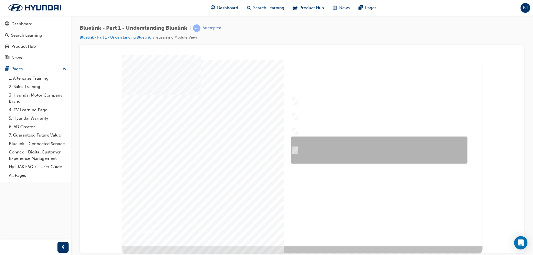
checkbox input "true"
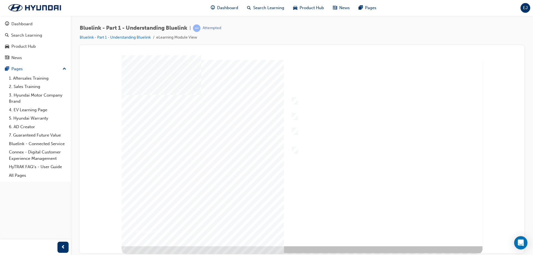
radio input "true"
click at [383, 226] on div at bounding box center [299, 150] width 361 height 191
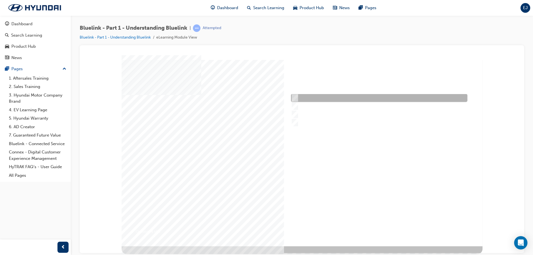
checkbox input "true"
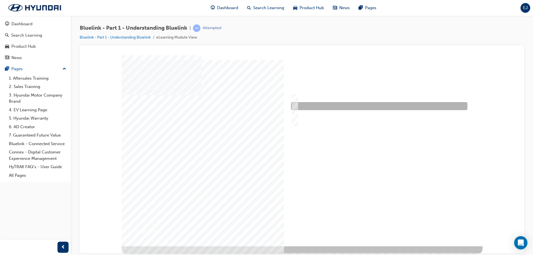
checkbox input "true"
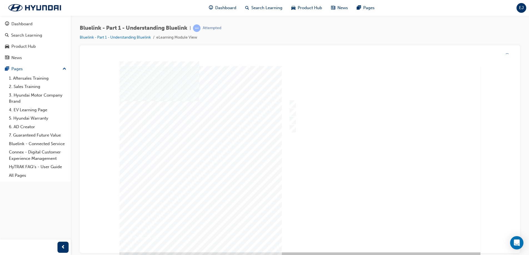
click at [375, 227] on div at bounding box center [299, 156] width 361 height 191
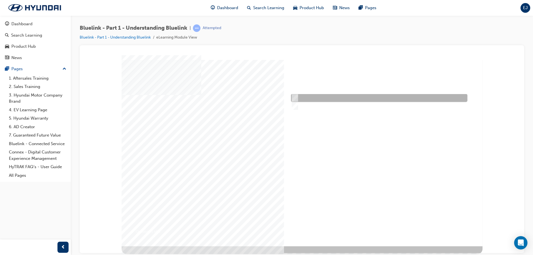
radio input "true"
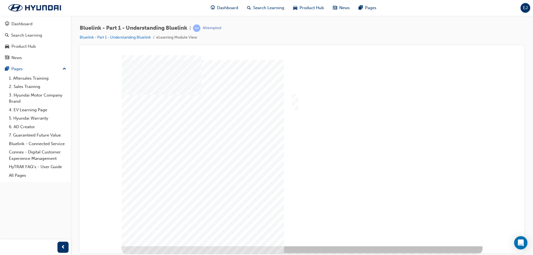
click at [379, 222] on div at bounding box center [302, 150] width 361 height 191
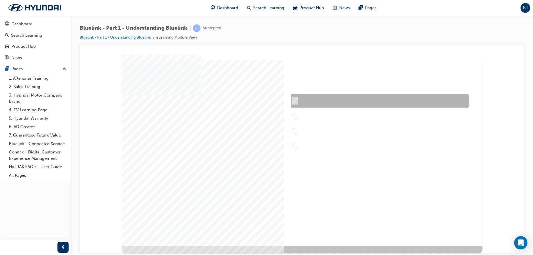
checkbox input "true"
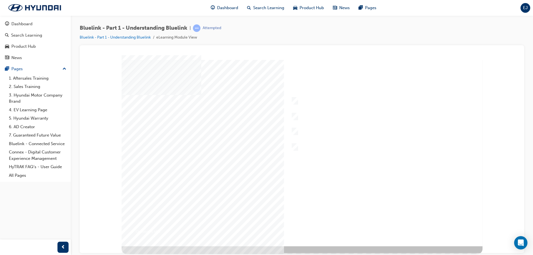
click at [325, 111] on div "Question 1 of 5" at bounding box center [302, 150] width 361 height 191
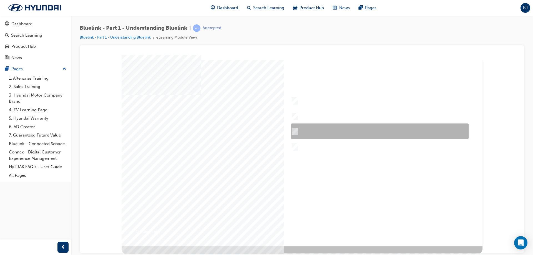
checkbox input "true"
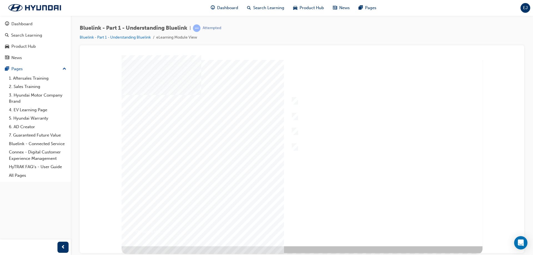
click at [384, 225] on div at bounding box center [302, 150] width 361 height 191
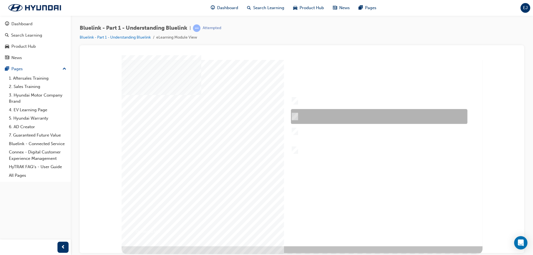
checkbox input "true"
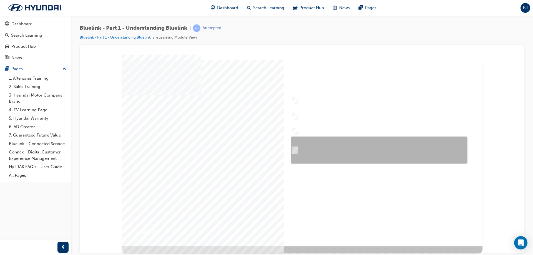
checkbox input "true"
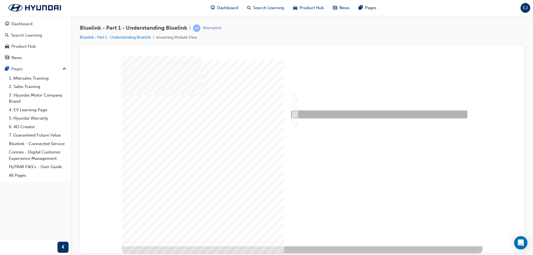
radio input "true"
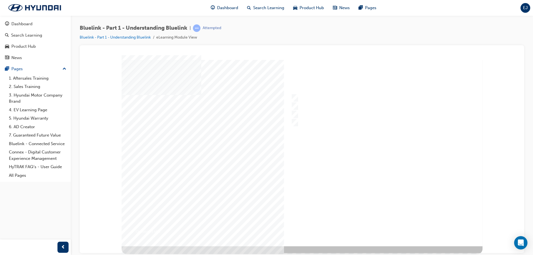
click at [373, 228] on div at bounding box center [299, 150] width 361 height 191
drag, startPoint x: 243, startPoint y: 134, endPoint x: 173, endPoint y: 127, distance: 70.6
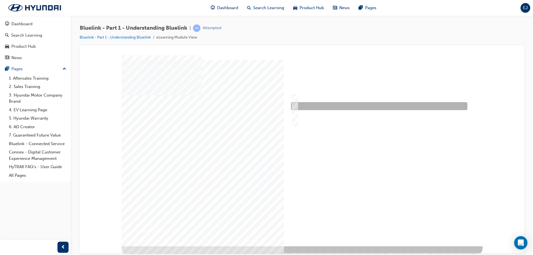
checkbox input "true"
radio input "true"
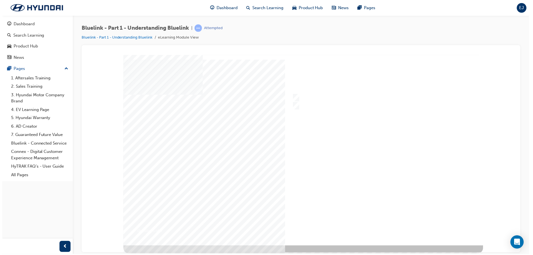
click at [388, 221] on div at bounding box center [303, 150] width 361 height 191
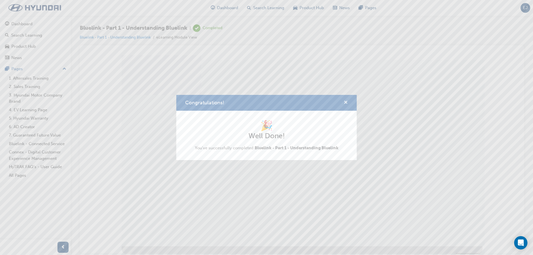
click at [346, 102] on span "cross-icon" at bounding box center [346, 103] width 4 height 5
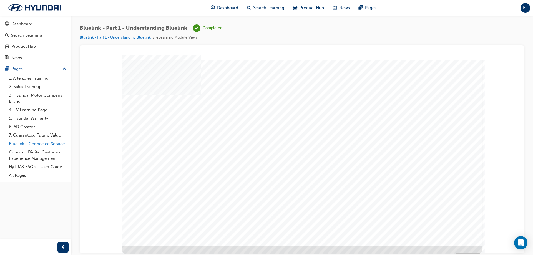
click at [38, 143] on link "Bluelink - Connected Service" at bounding box center [38, 144] width 62 height 9
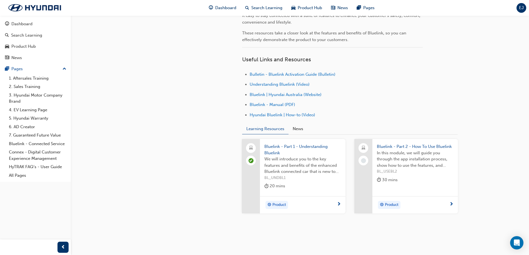
scroll to position [174, 0]
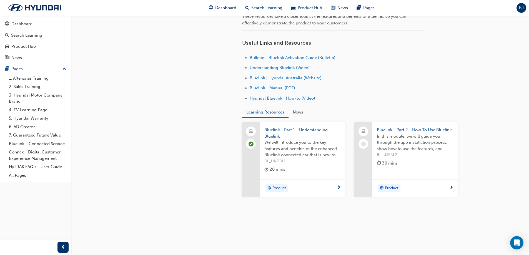
click at [380, 141] on span "In this module, we will guide you through the app installation process, show ho…" at bounding box center [415, 142] width 77 height 19
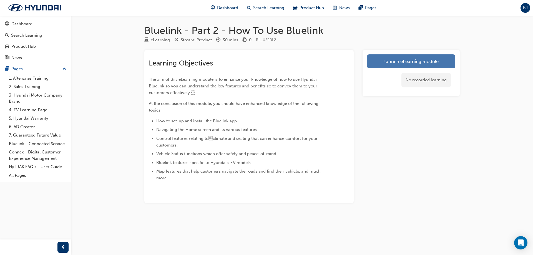
click at [392, 66] on link "Launch eLearning module" at bounding box center [411, 61] width 88 height 14
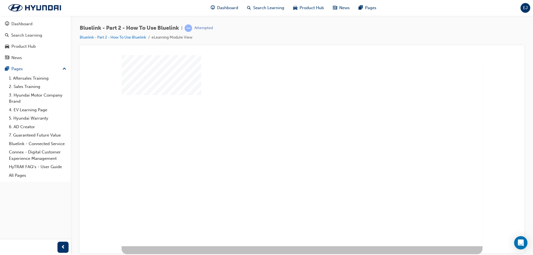
click at [400, 228] on div at bounding box center [302, 150] width 361 height 191
click at [287, 135] on div "play" at bounding box center [287, 135] width 0 height 0
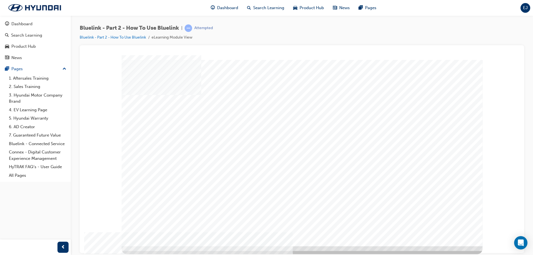
drag, startPoint x: 147, startPoint y: 138, endPoint x: 151, endPoint y: 146, distance: 9.7
click at [150, 144] on div "multistate" at bounding box center [302, 150] width 361 height 191
drag, startPoint x: 151, startPoint y: 146, endPoint x: 158, endPoint y: 169, distance: 23.5
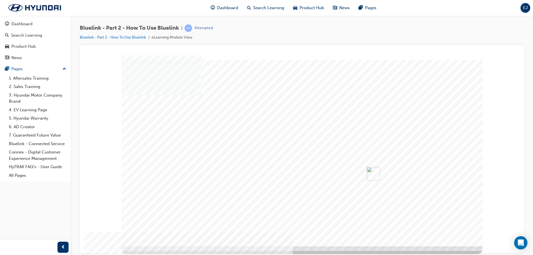
drag, startPoint x: 158, startPoint y: 174, endPoint x: 164, endPoint y: 189, distance: 16.8
